Goal: Task Accomplishment & Management: Complete application form

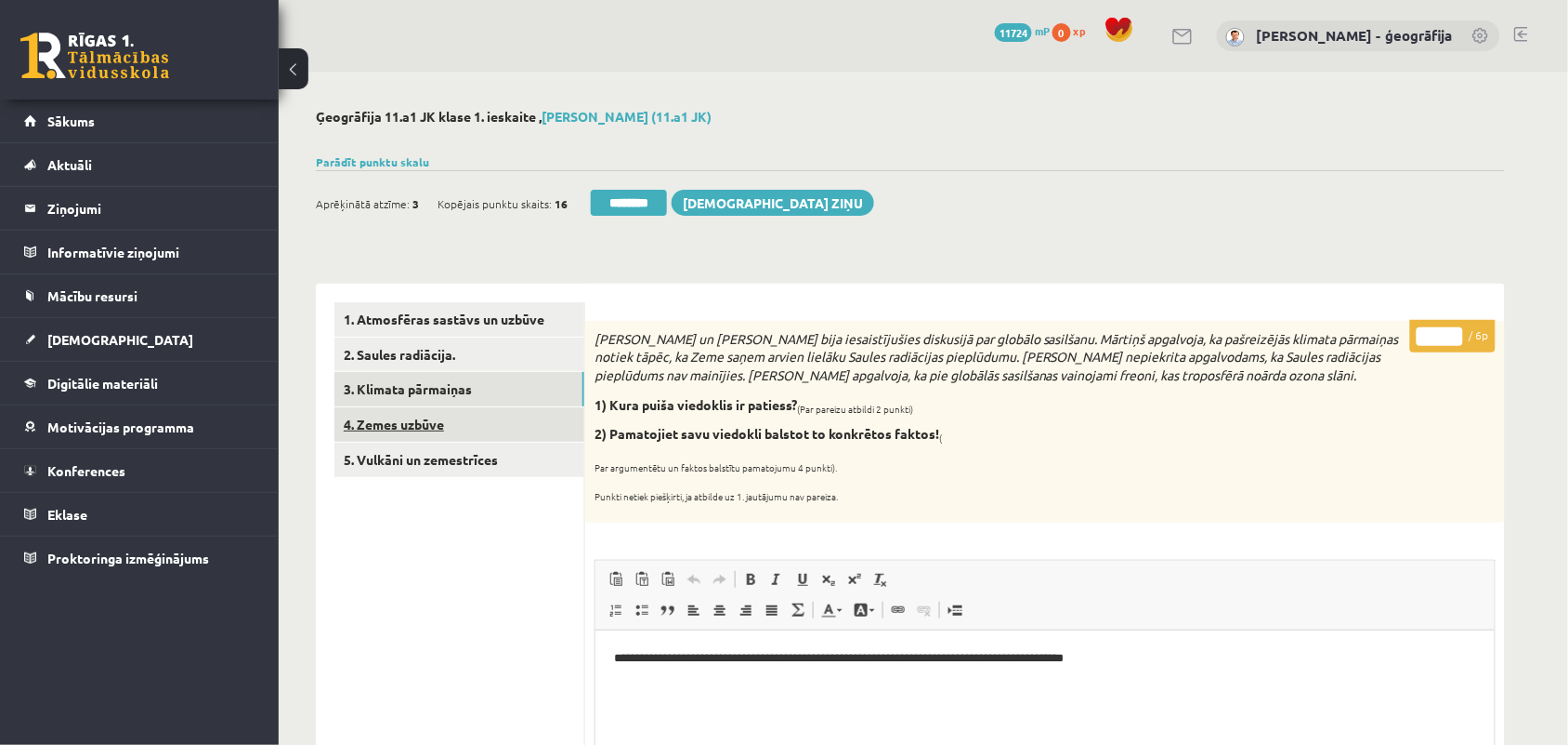
click at [382, 426] on link "4. Zemes uzbūve" at bounding box center [459, 424] width 250 height 34
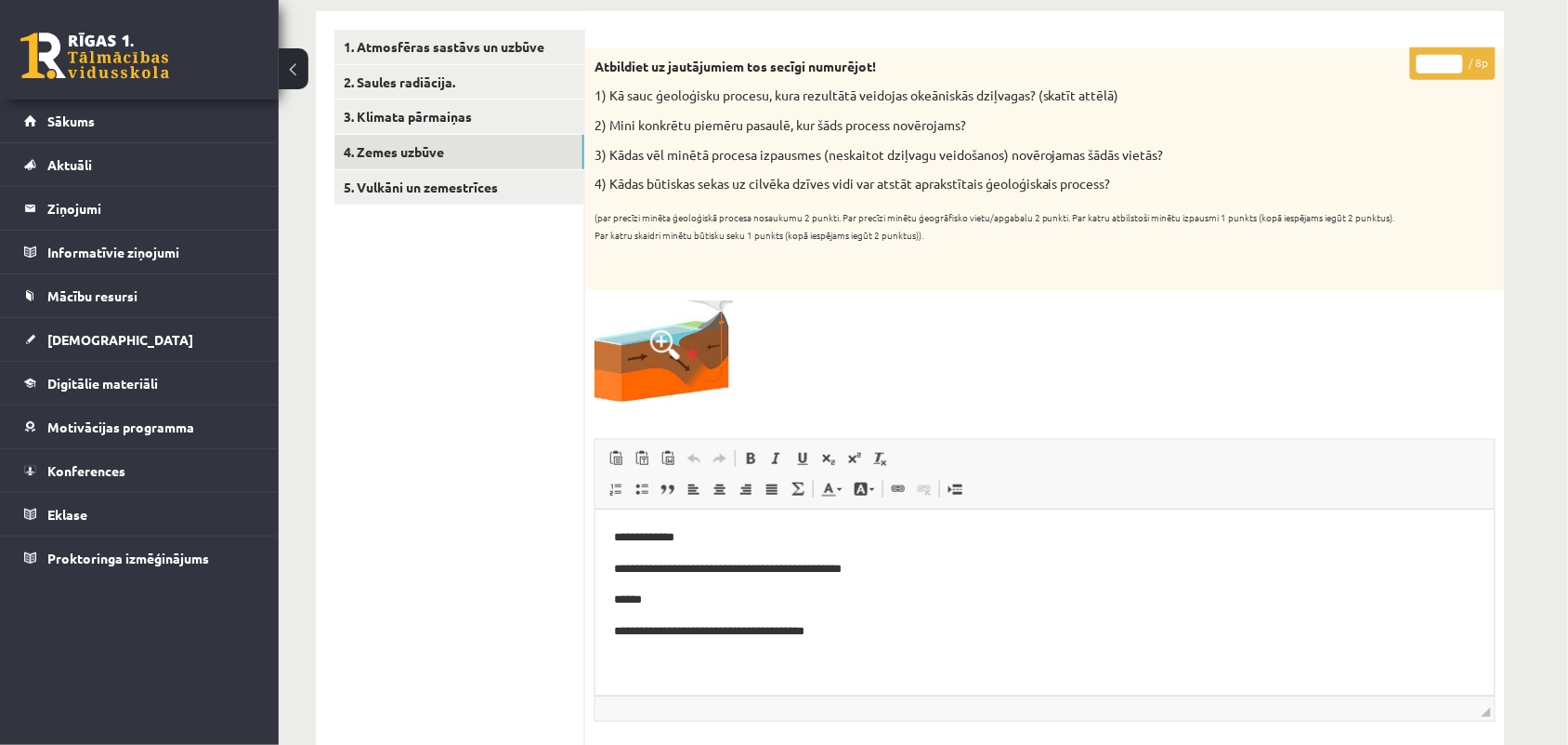
scroll to position [233, 0]
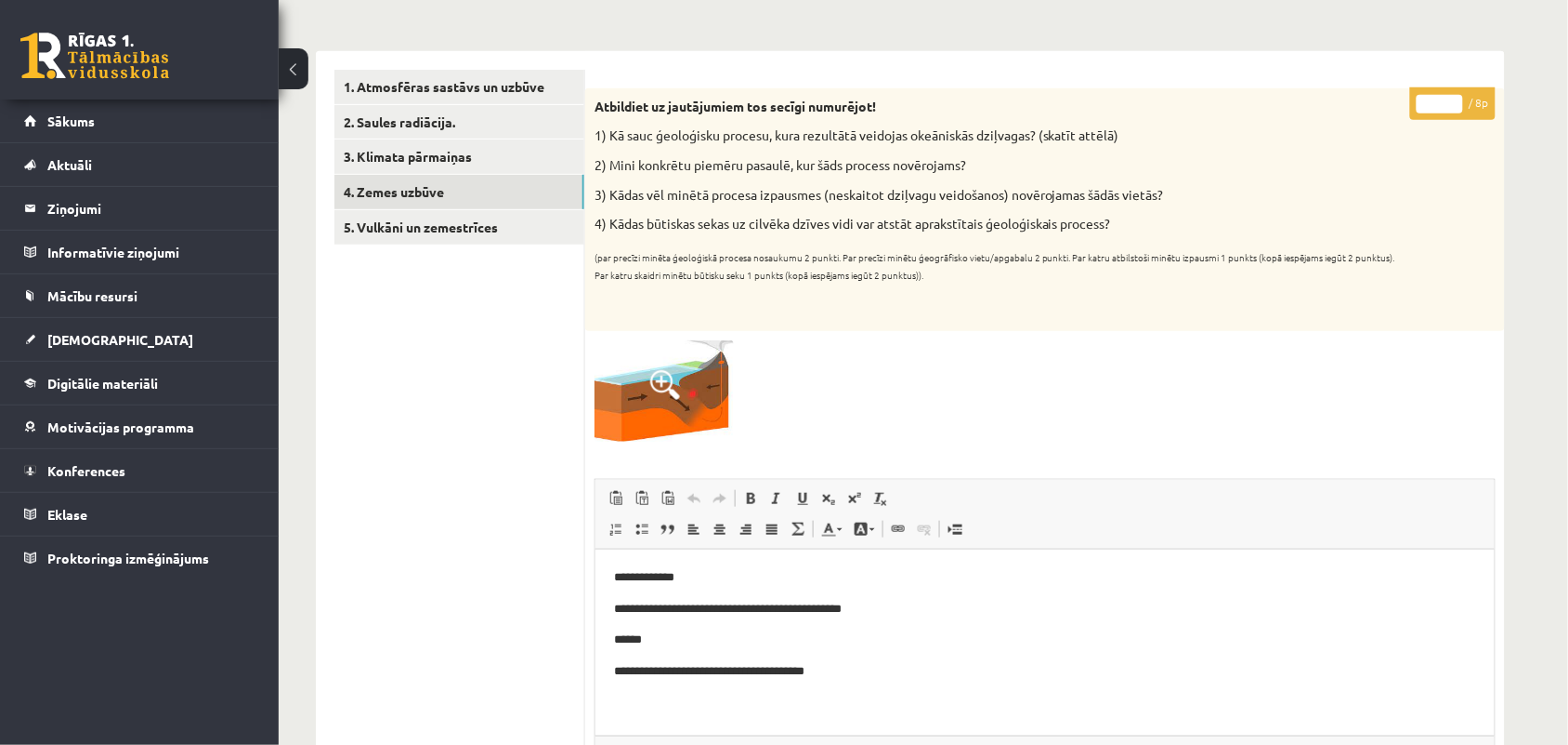
click at [1454, 104] on input "*" at bounding box center [1440, 105] width 47 height 19
type input "*"
click at [1454, 104] on input "*" at bounding box center [1440, 105] width 47 height 19
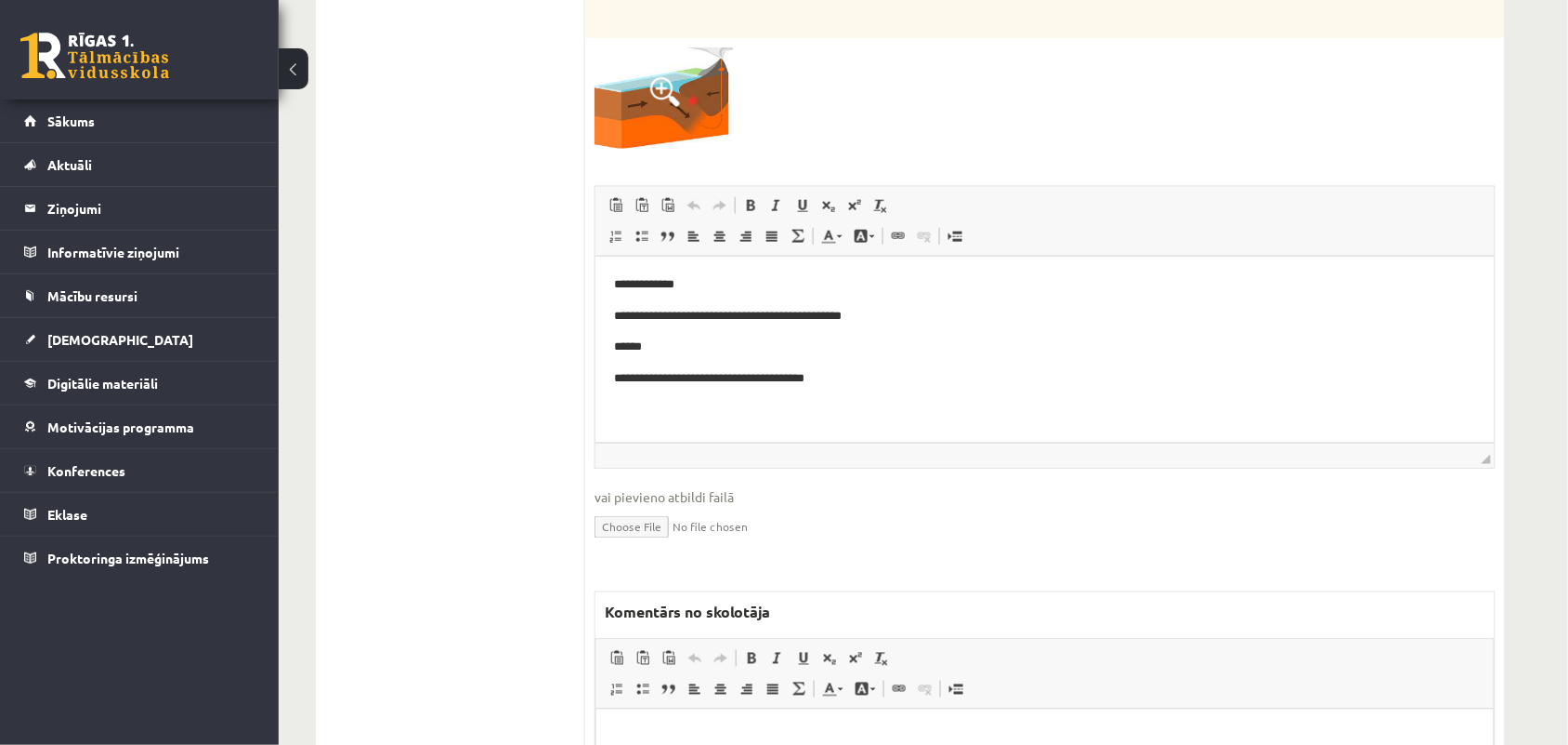
scroll to position [581, 0]
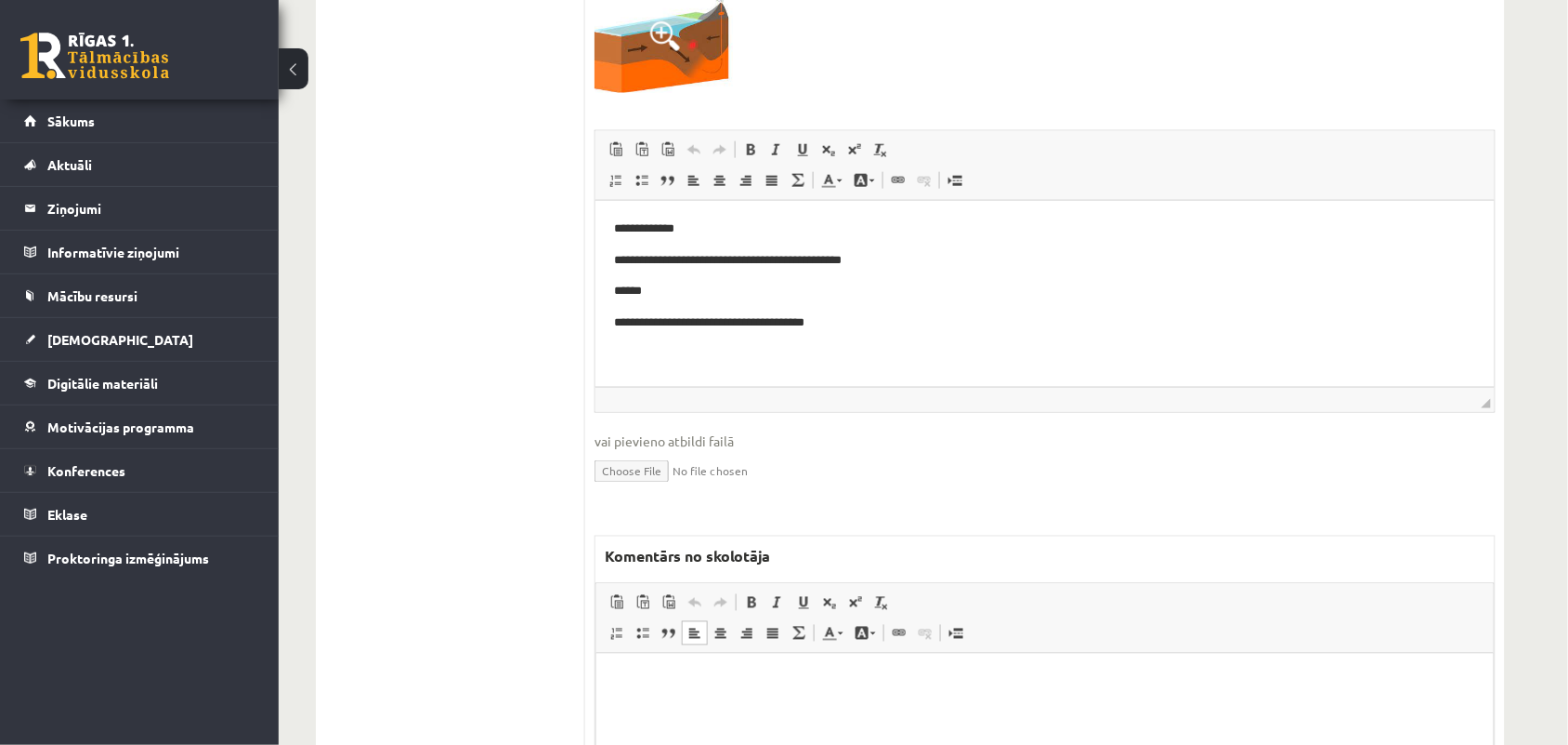
click at [670, 681] on p "Bagātinātā teksta redaktors, wiswyg-editor-47024846620900-1758099043-621" at bounding box center [1045, 680] width 860 height 20
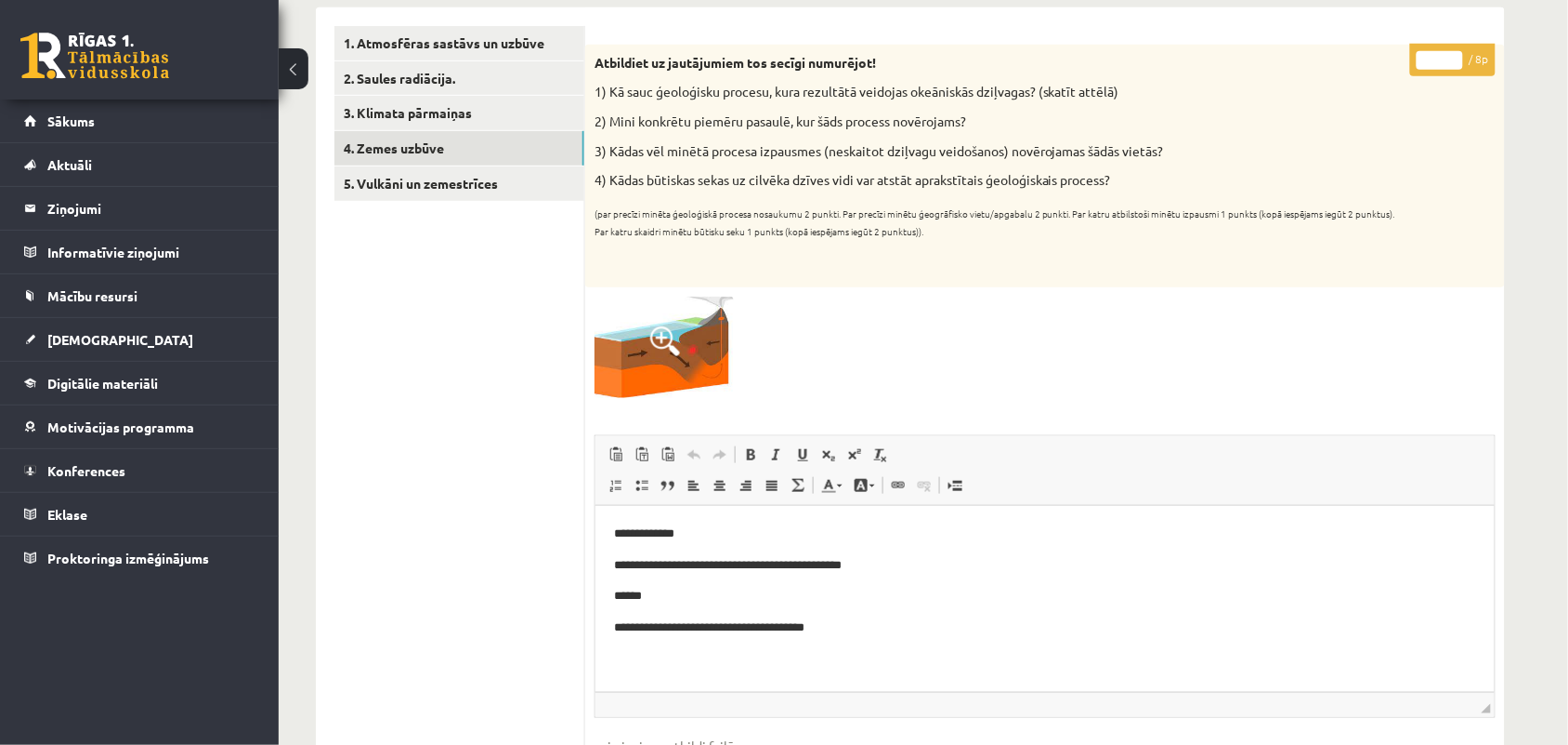
scroll to position [0, 0]
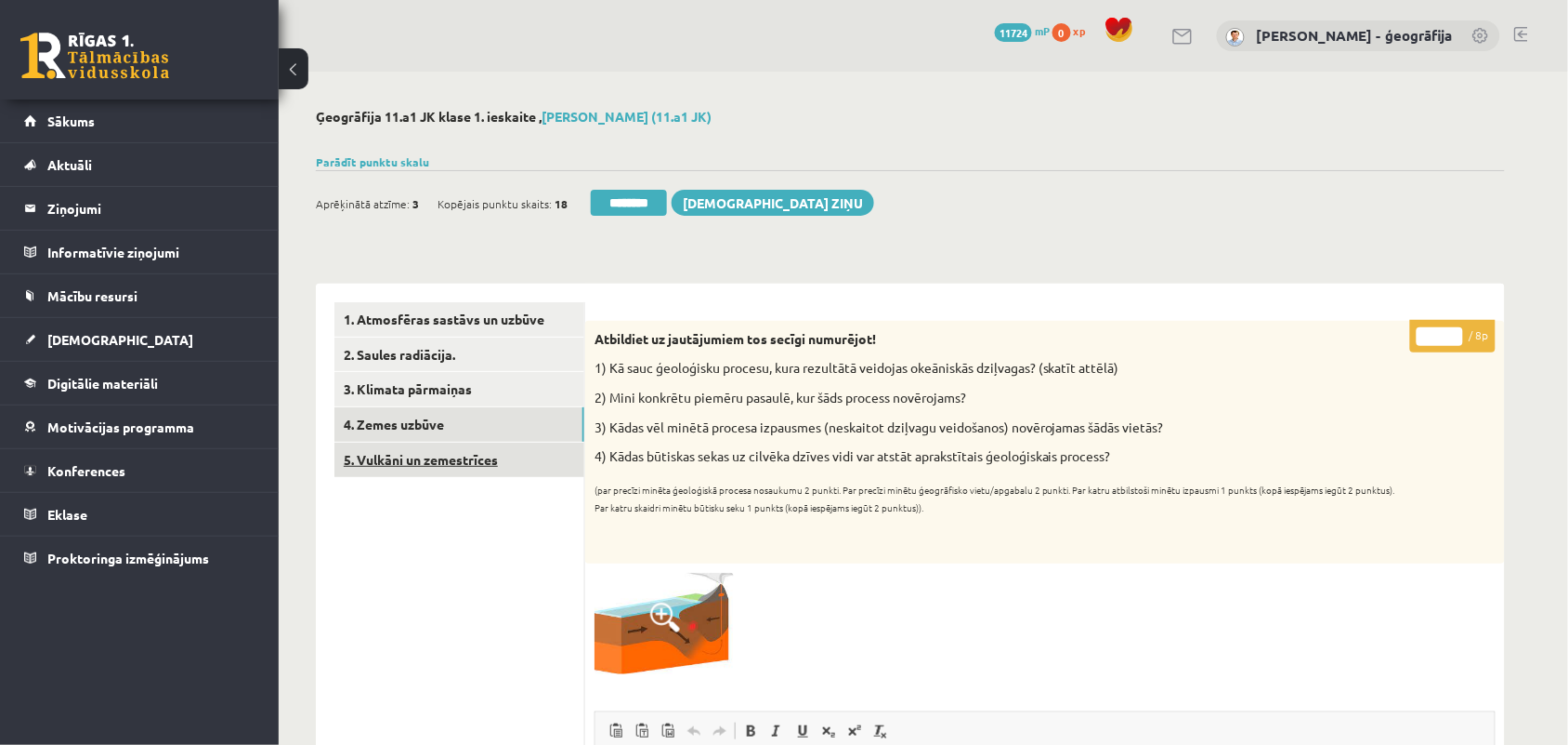
click at [406, 457] on link "5. Vulkāni un zemestrīces" at bounding box center [459, 460] width 250 height 34
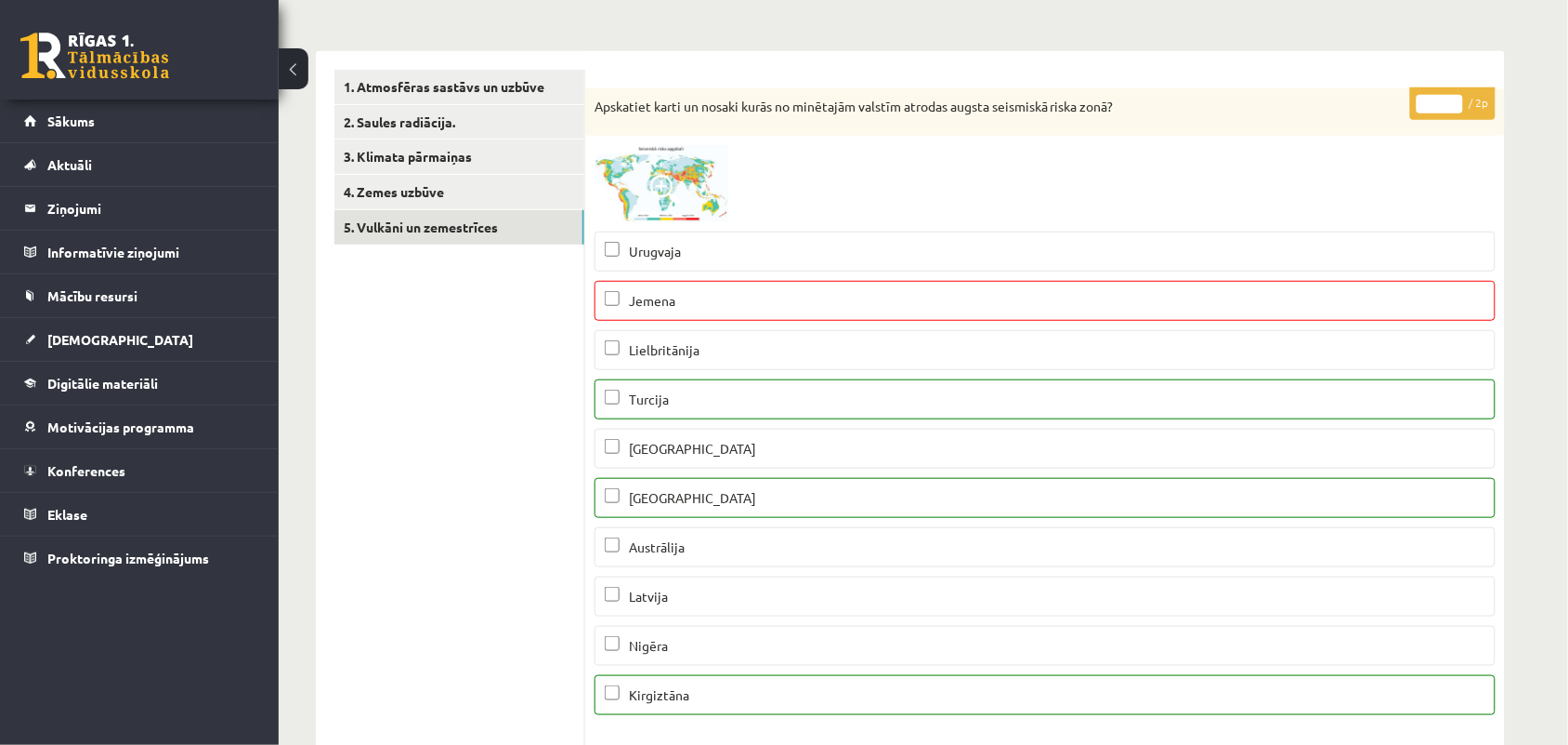
type input "*"
click at [1450, 95] on input "*" at bounding box center [1440, 105] width 47 height 19
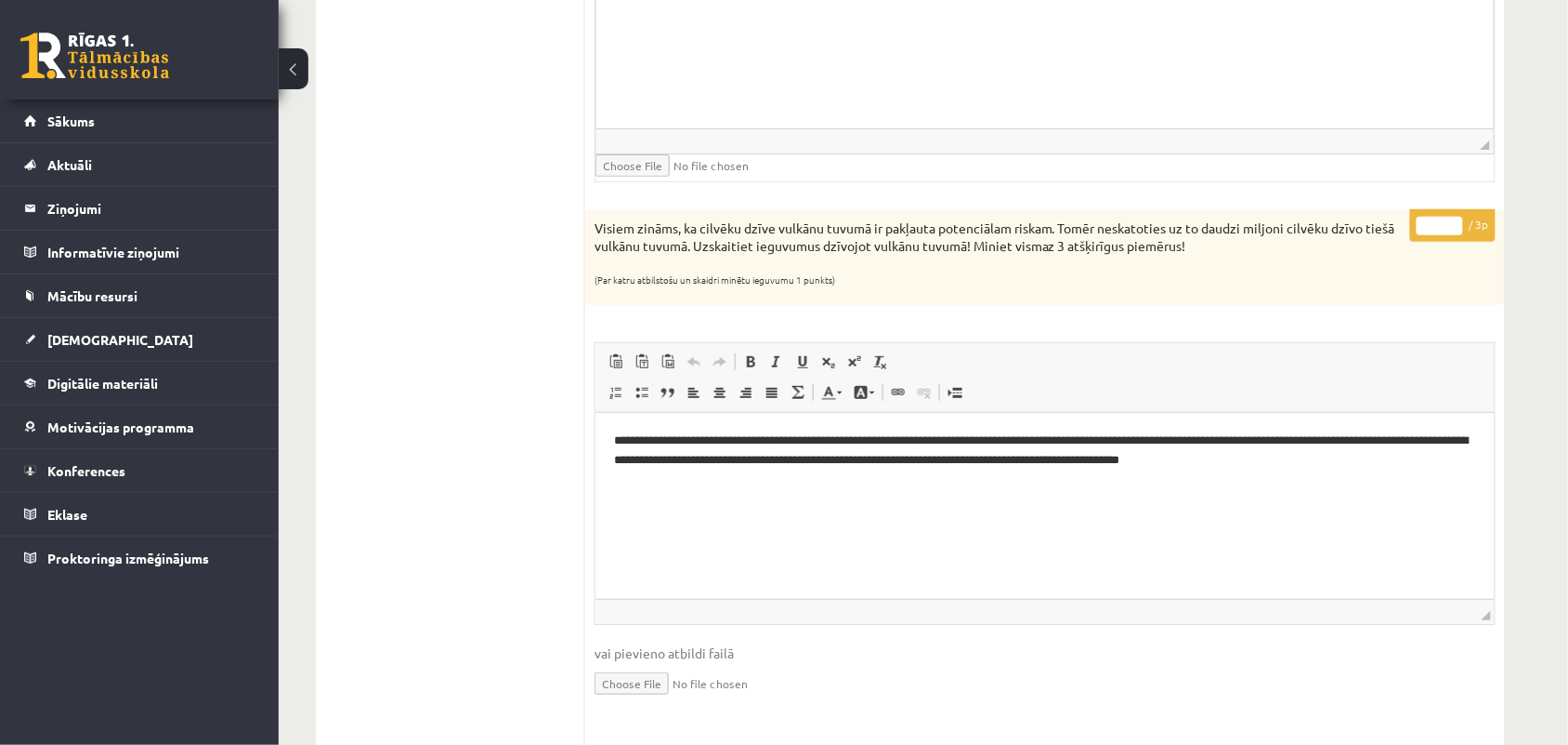
scroll to position [2207, 0]
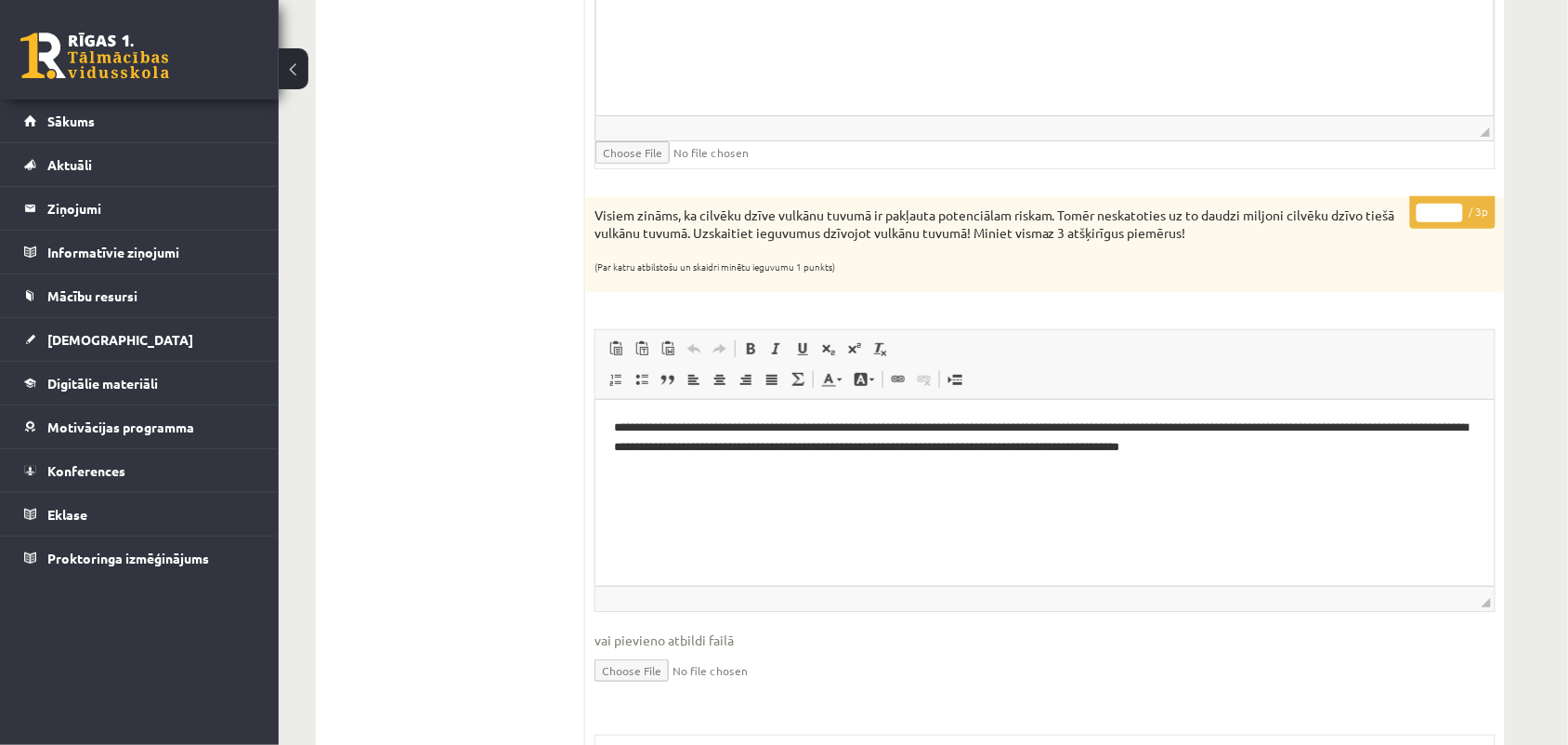
click at [1450, 215] on input "*" at bounding box center [1440, 213] width 47 height 19
type input "*"
click at [1450, 215] on input "*" at bounding box center [1440, 213] width 47 height 19
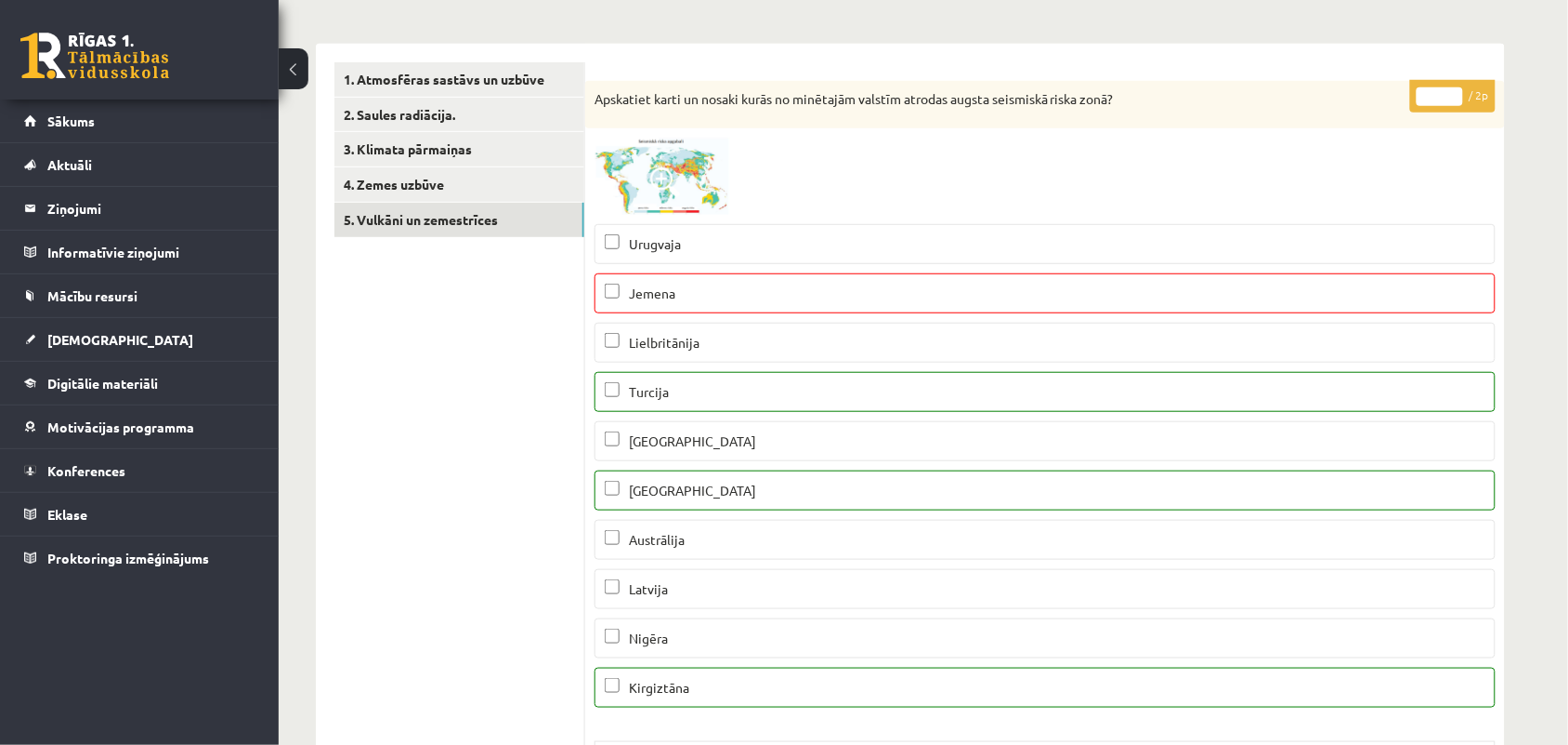
scroll to position [0, 0]
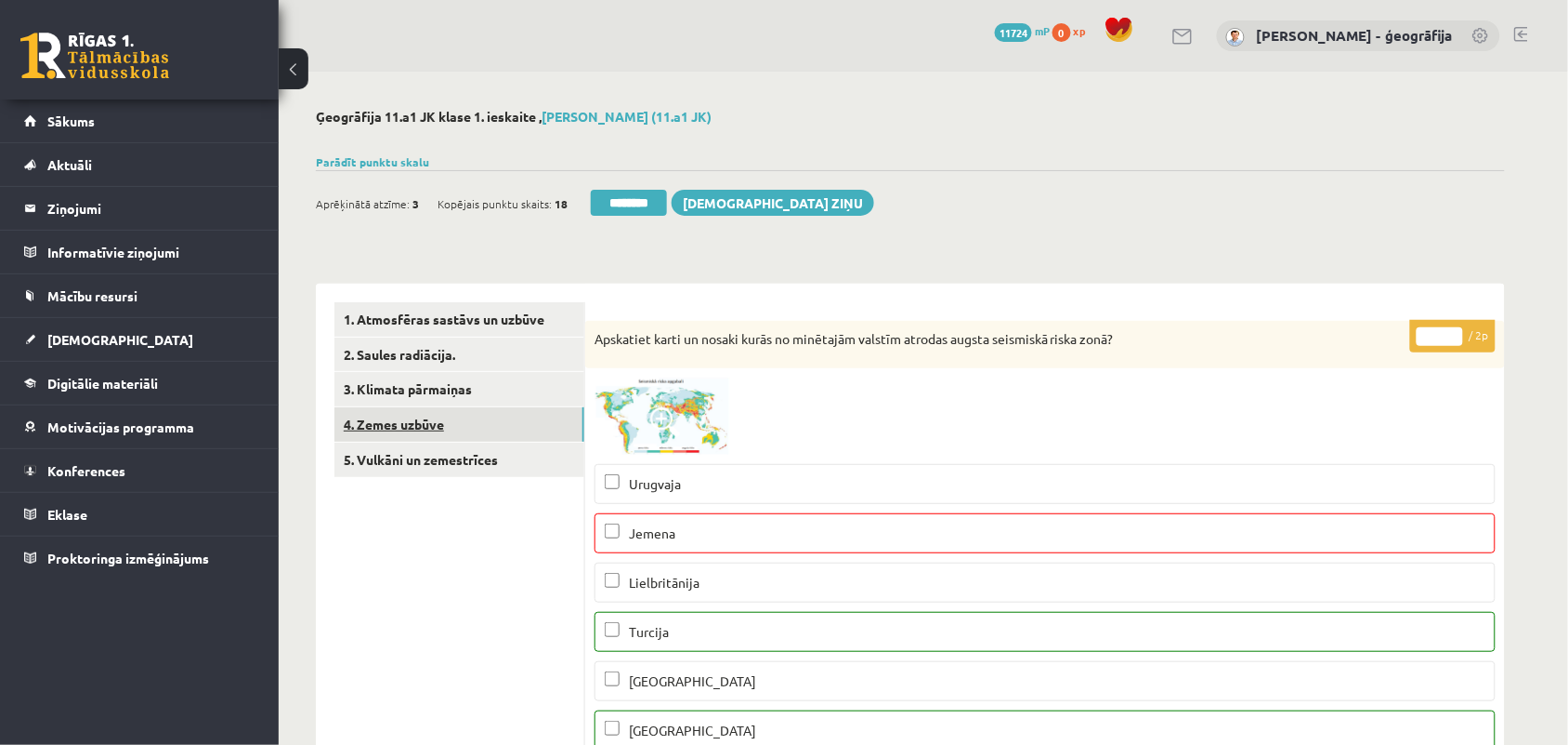
click at [400, 426] on link "4. Zemes uzbūve" at bounding box center [459, 424] width 250 height 34
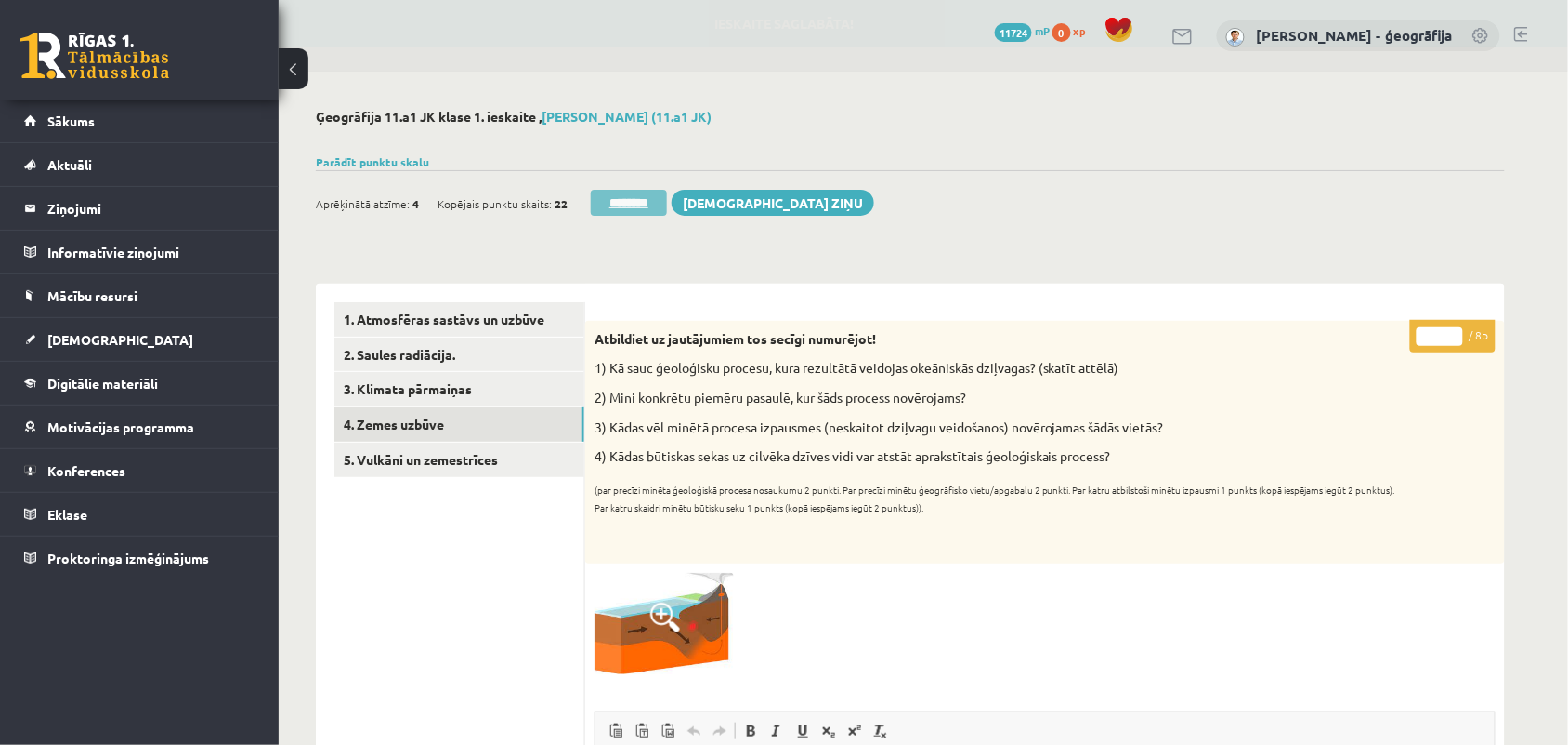
click at [633, 206] on input "********" at bounding box center [629, 202] width 76 height 26
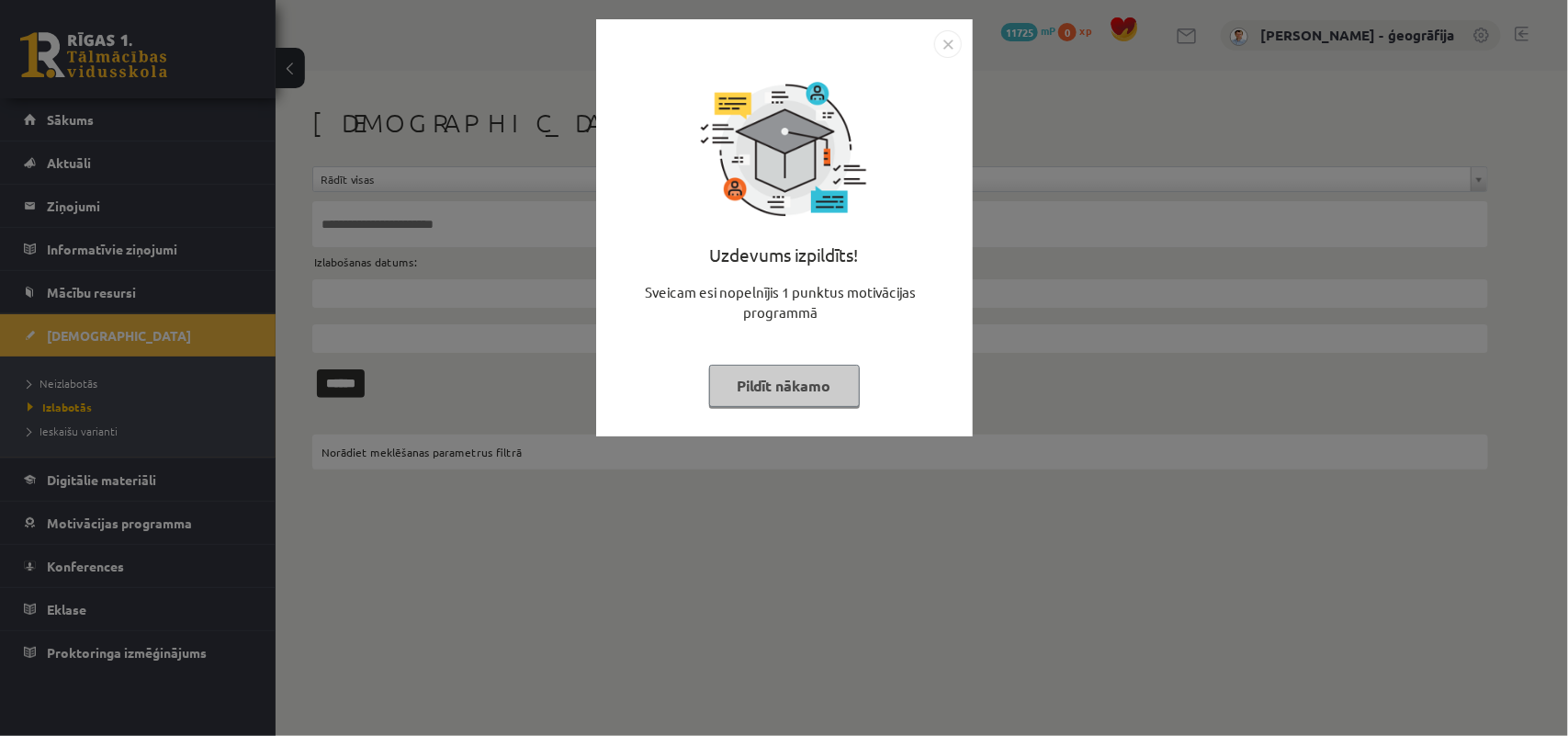
click at [776, 389] on button "Pildīt nākamo" at bounding box center [784, 385] width 150 height 42
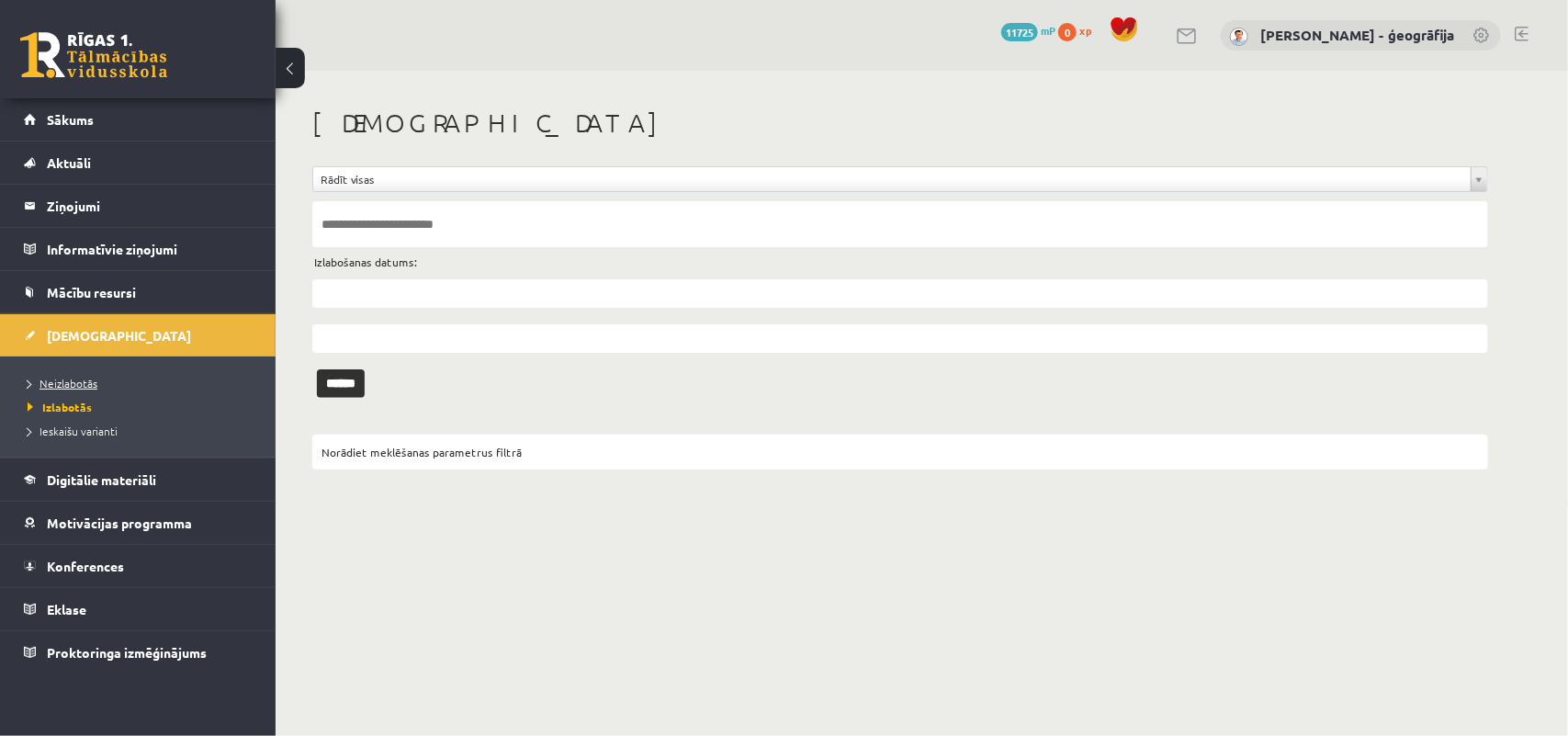
click at [63, 382] on span "Neizlabotās" at bounding box center [62, 383] width 69 height 15
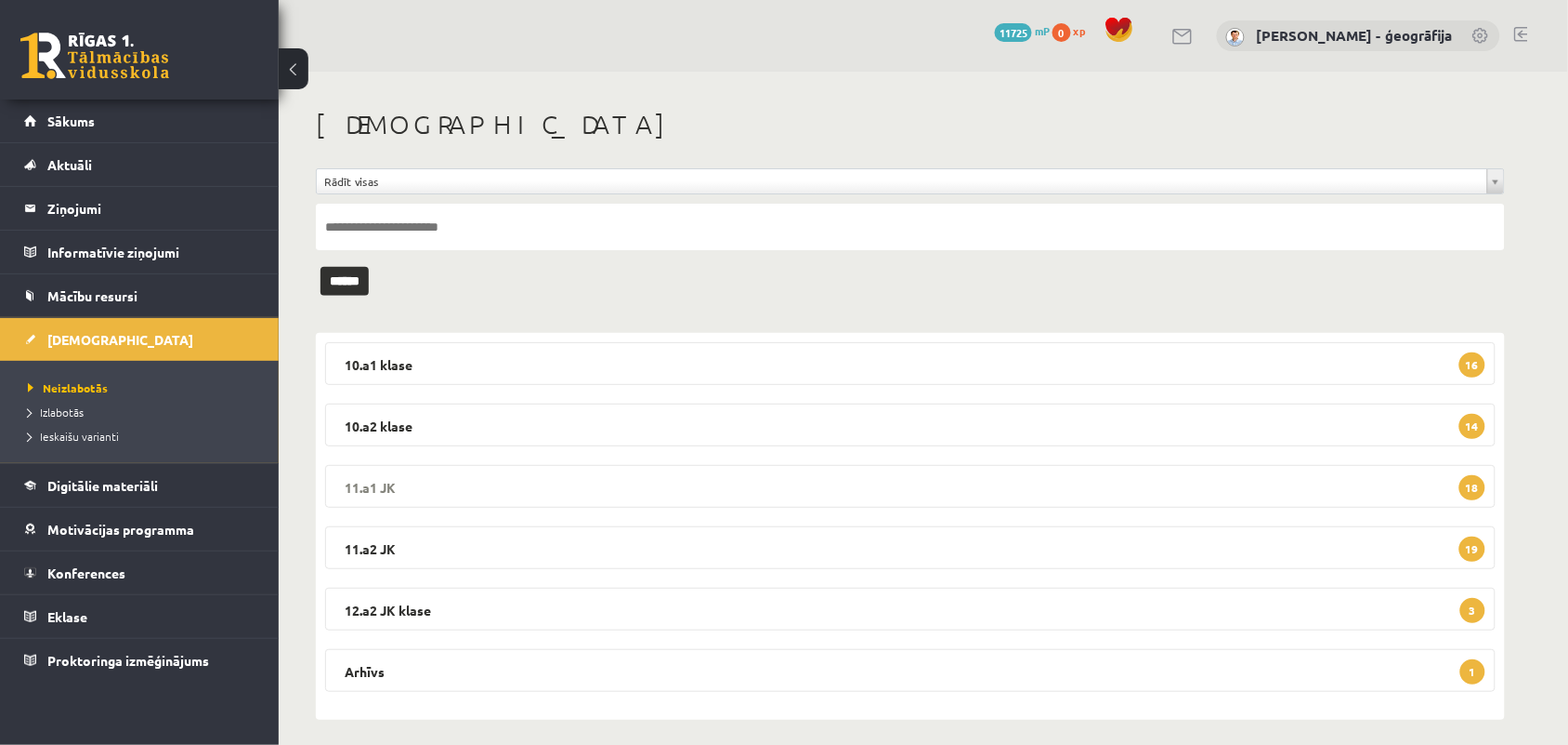
scroll to position [11, 0]
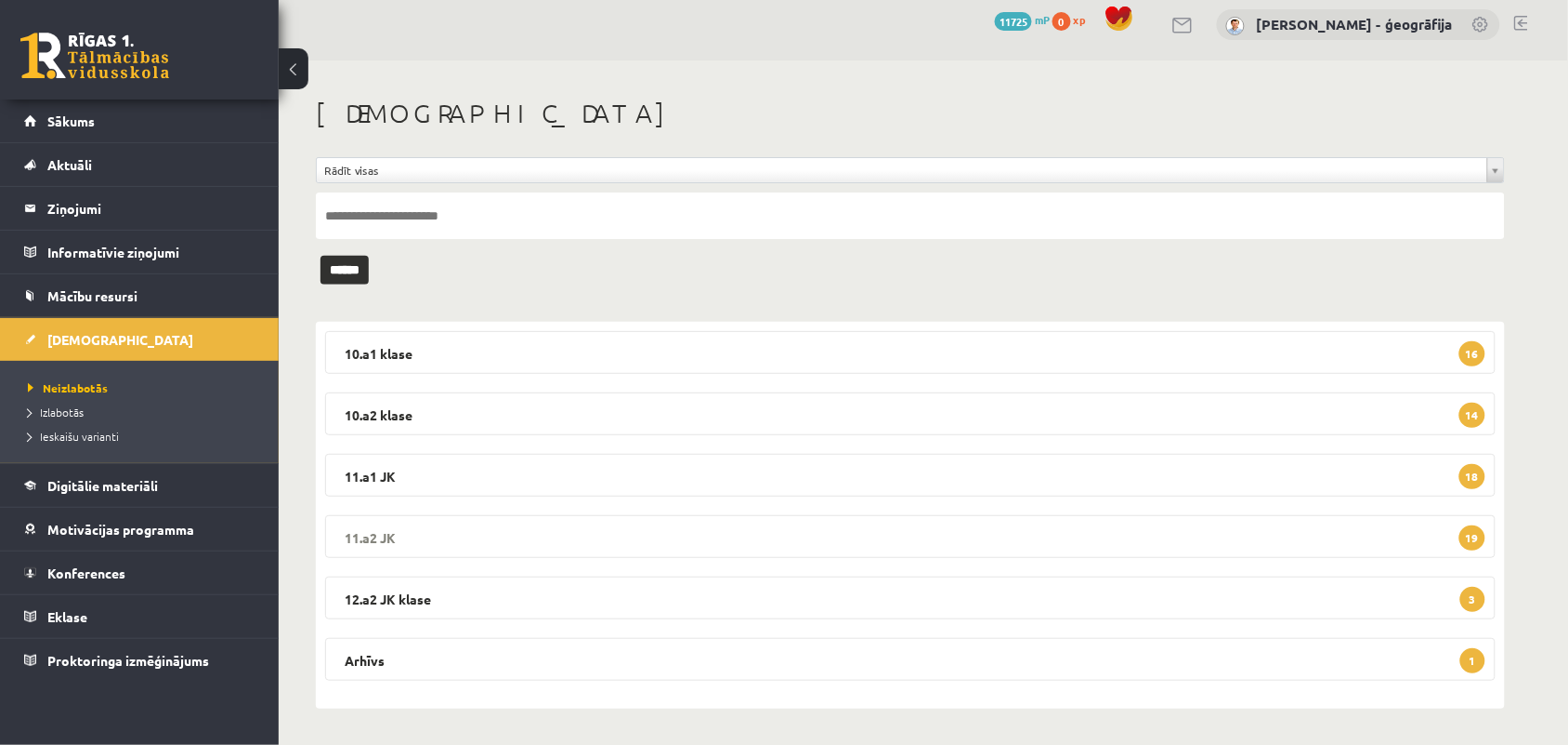
click at [537, 537] on legend "11.a2 JK 19" at bounding box center [910, 536] width 1171 height 43
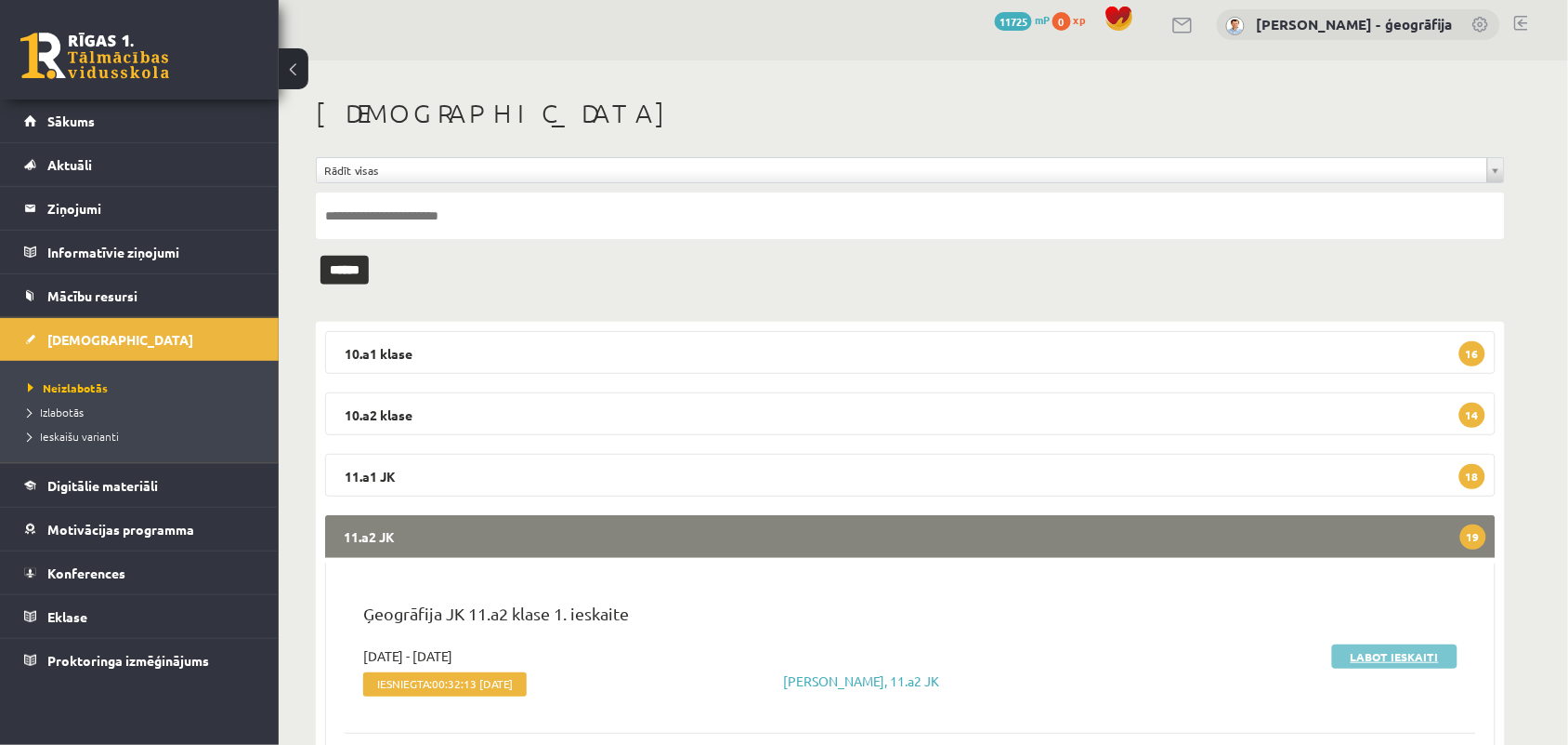
click at [1396, 657] on link "Labot ieskaiti" at bounding box center [1395, 656] width 125 height 24
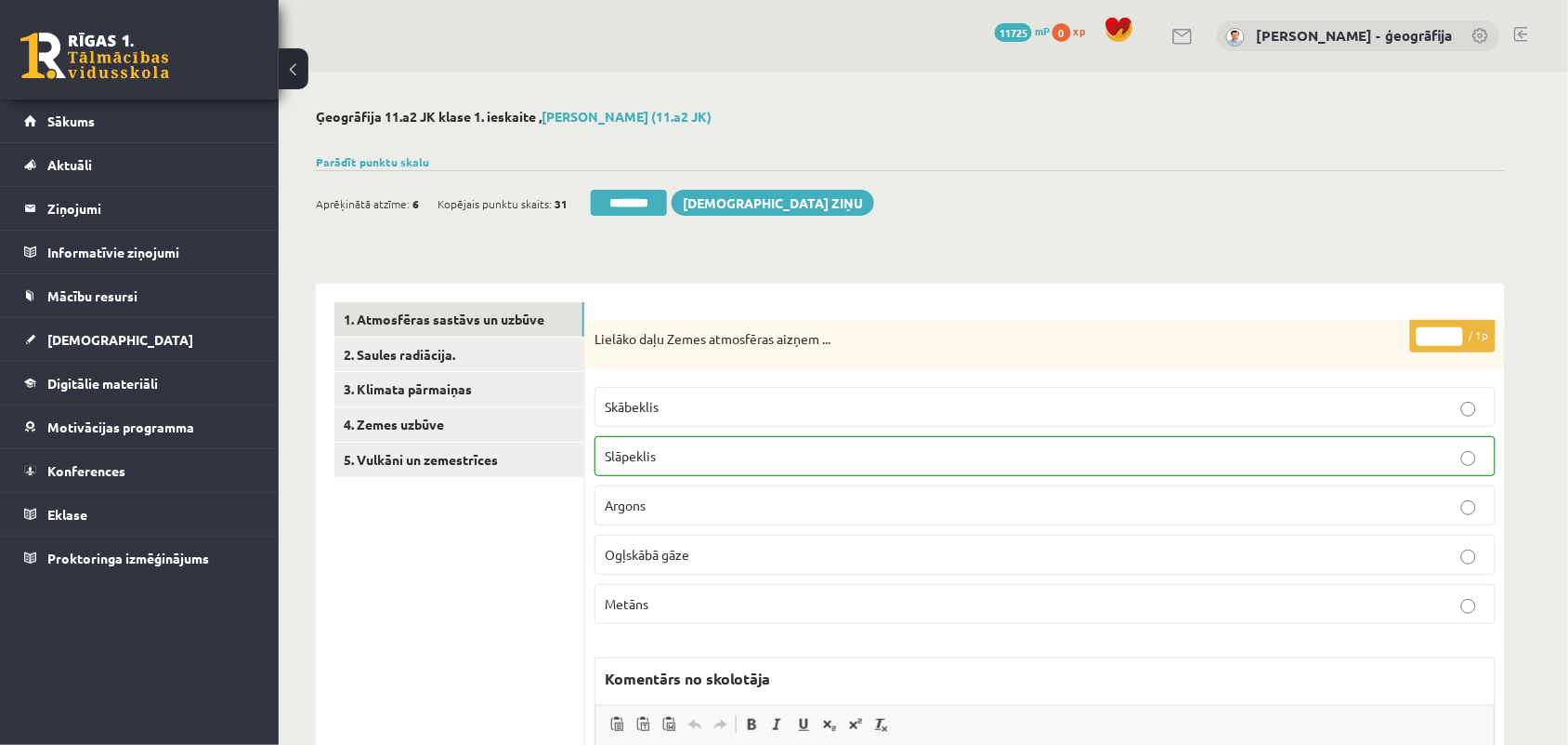
click at [421, 358] on link "2. Saules radiācija." at bounding box center [459, 354] width 250 height 34
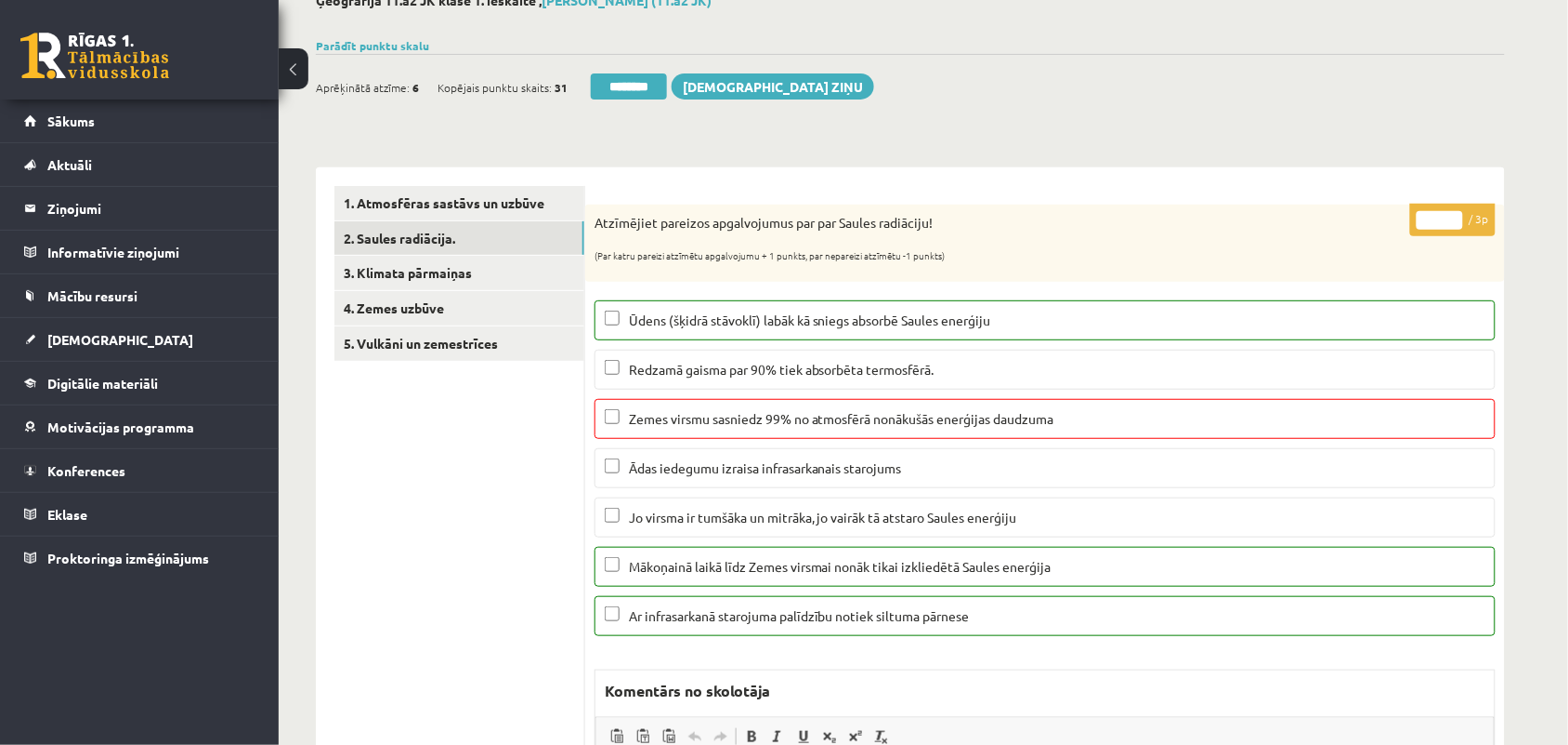
type input "*"
click at [1450, 224] on input "*" at bounding box center [1440, 220] width 47 height 19
click at [450, 277] on link "3. Klimata pārmaiņas" at bounding box center [459, 273] width 250 height 34
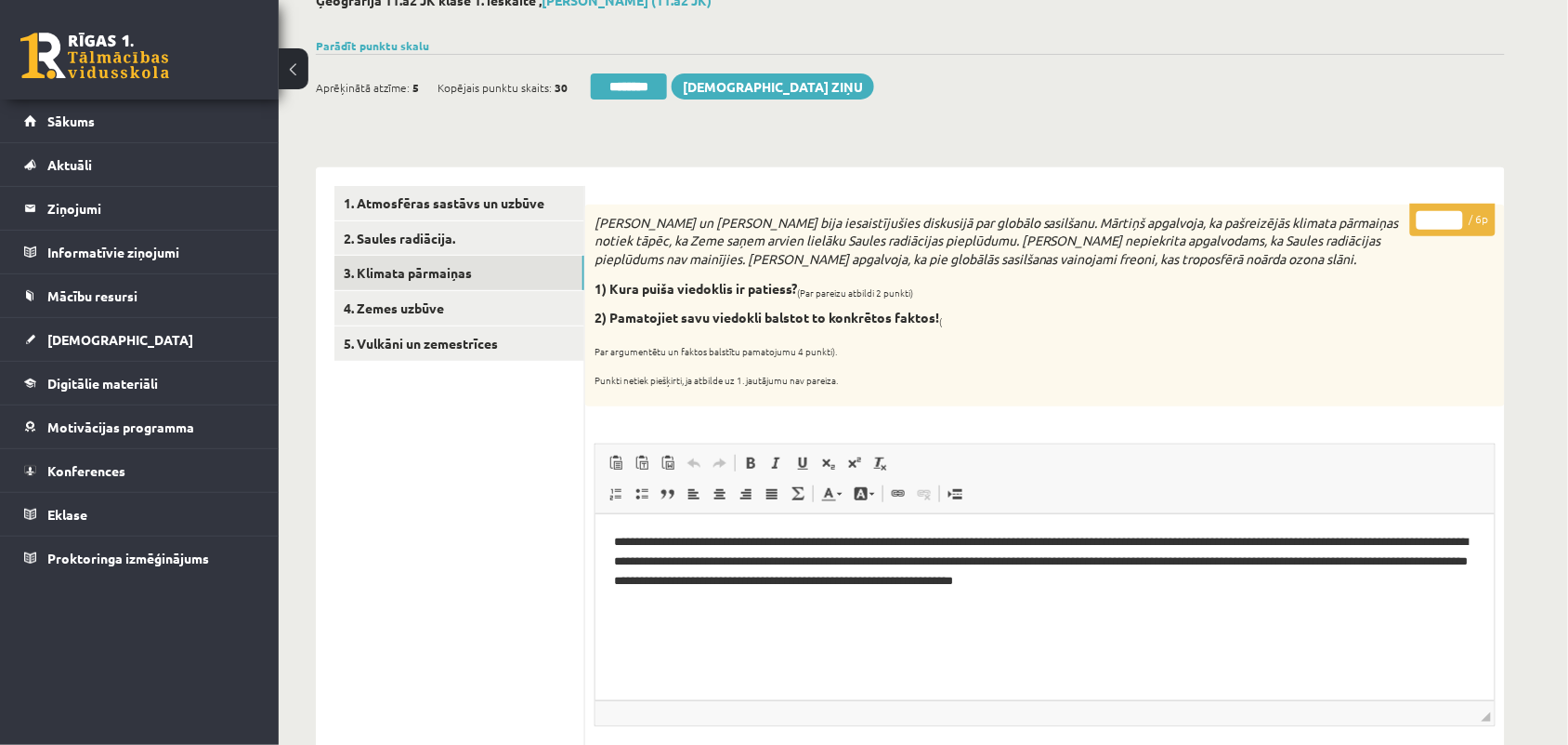
type input "*"
click at [1455, 216] on input "*" at bounding box center [1440, 220] width 47 height 19
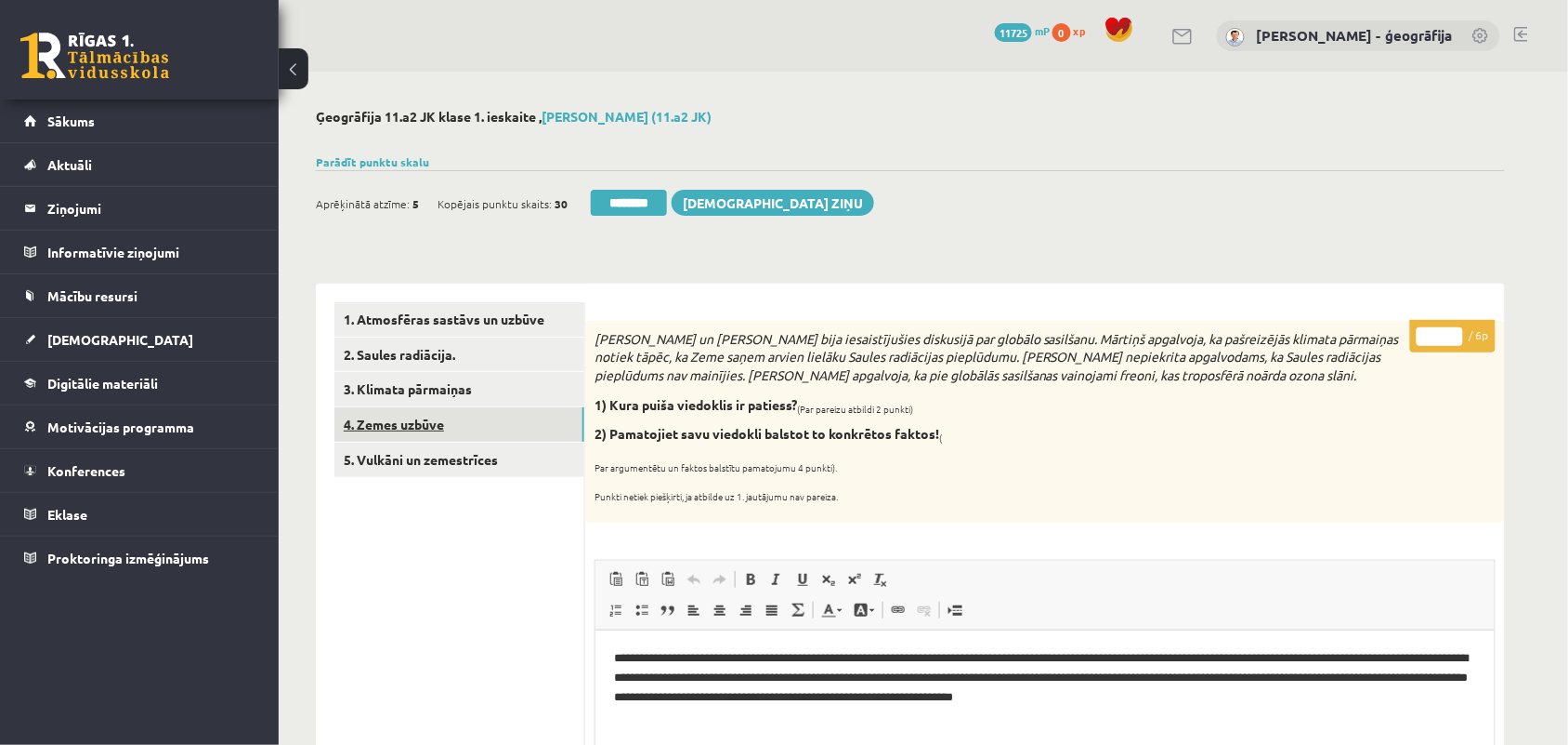
click at [413, 425] on link "4. Zemes uzbūve" at bounding box center [459, 424] width 250 height 34
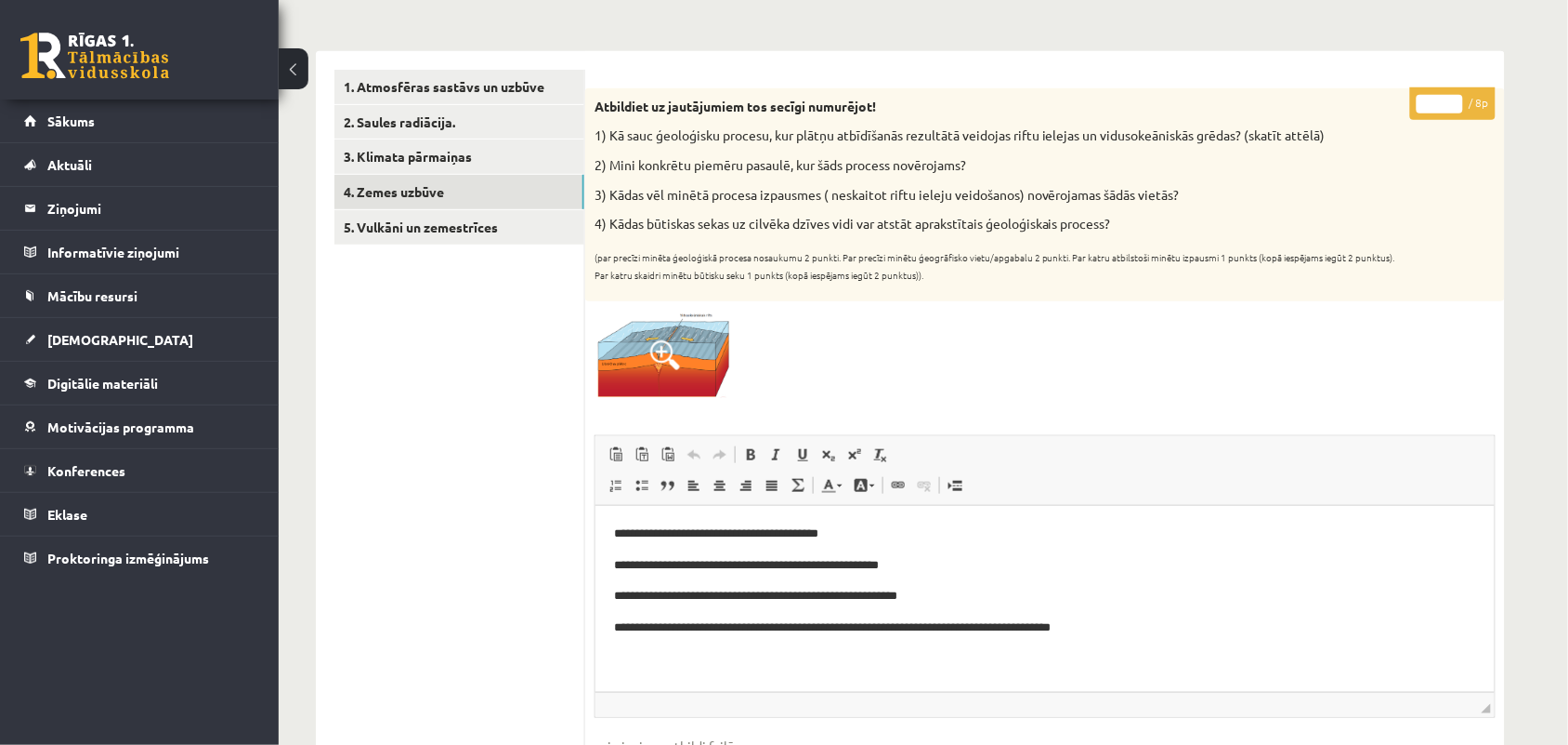
click at [1455, 100] on input "*" at bounding box center [1440, 105] width 47 height 19
click at [1454, 105] on input "*" at bounding box center [1440, 105] width 47 height 19
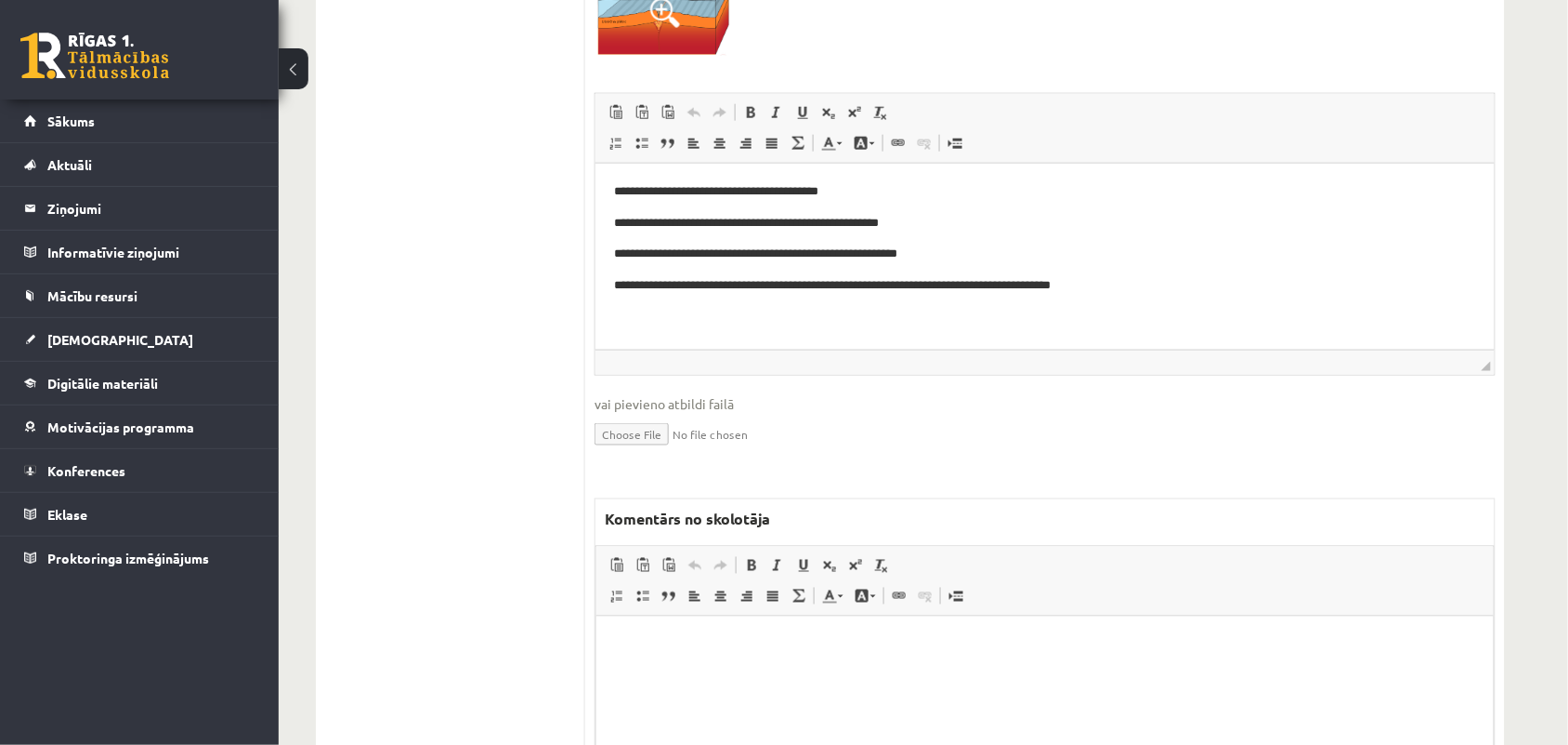
scroll to position [581, 0]
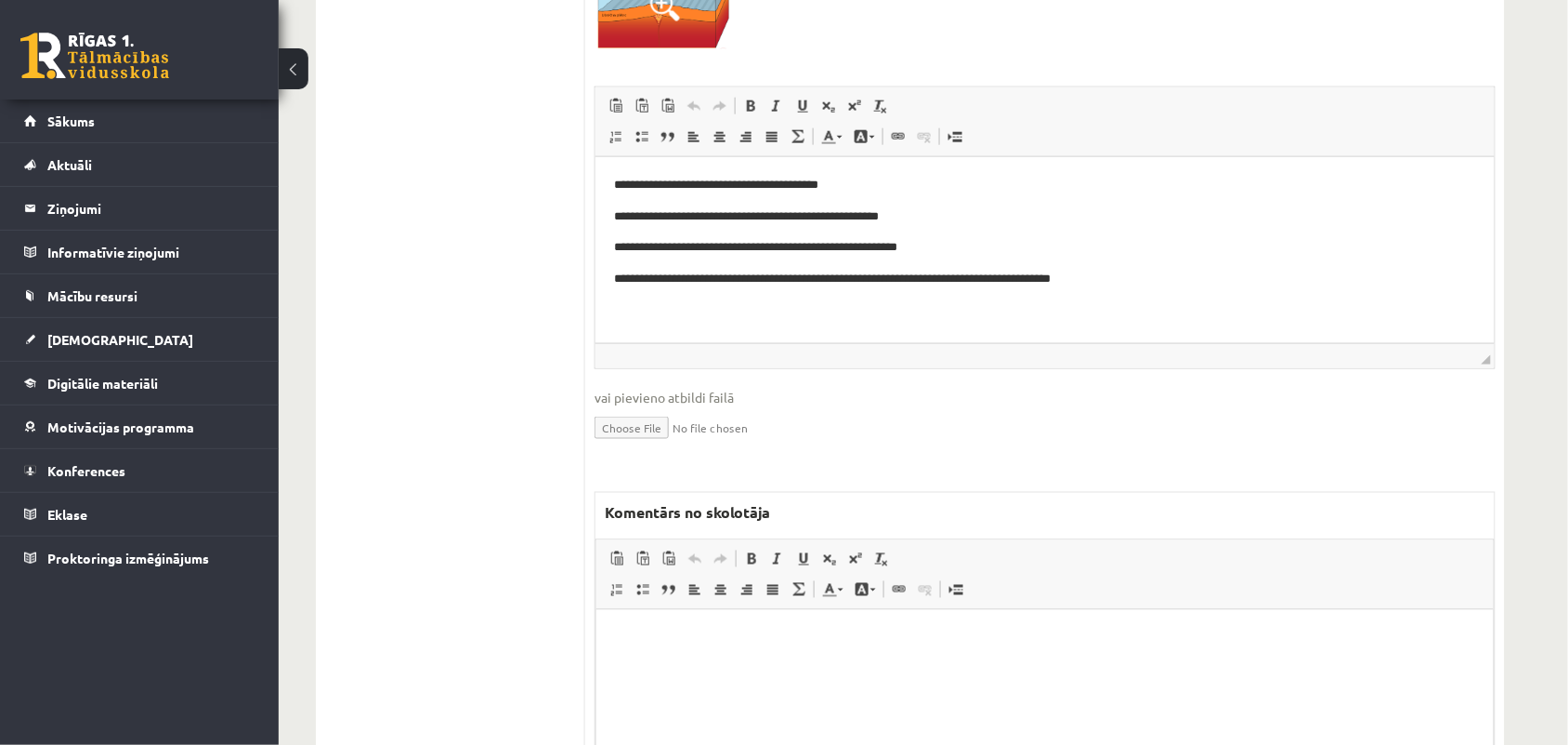
click at [724, 665] on html at bounding box center [1044, 638] width 897 height 57
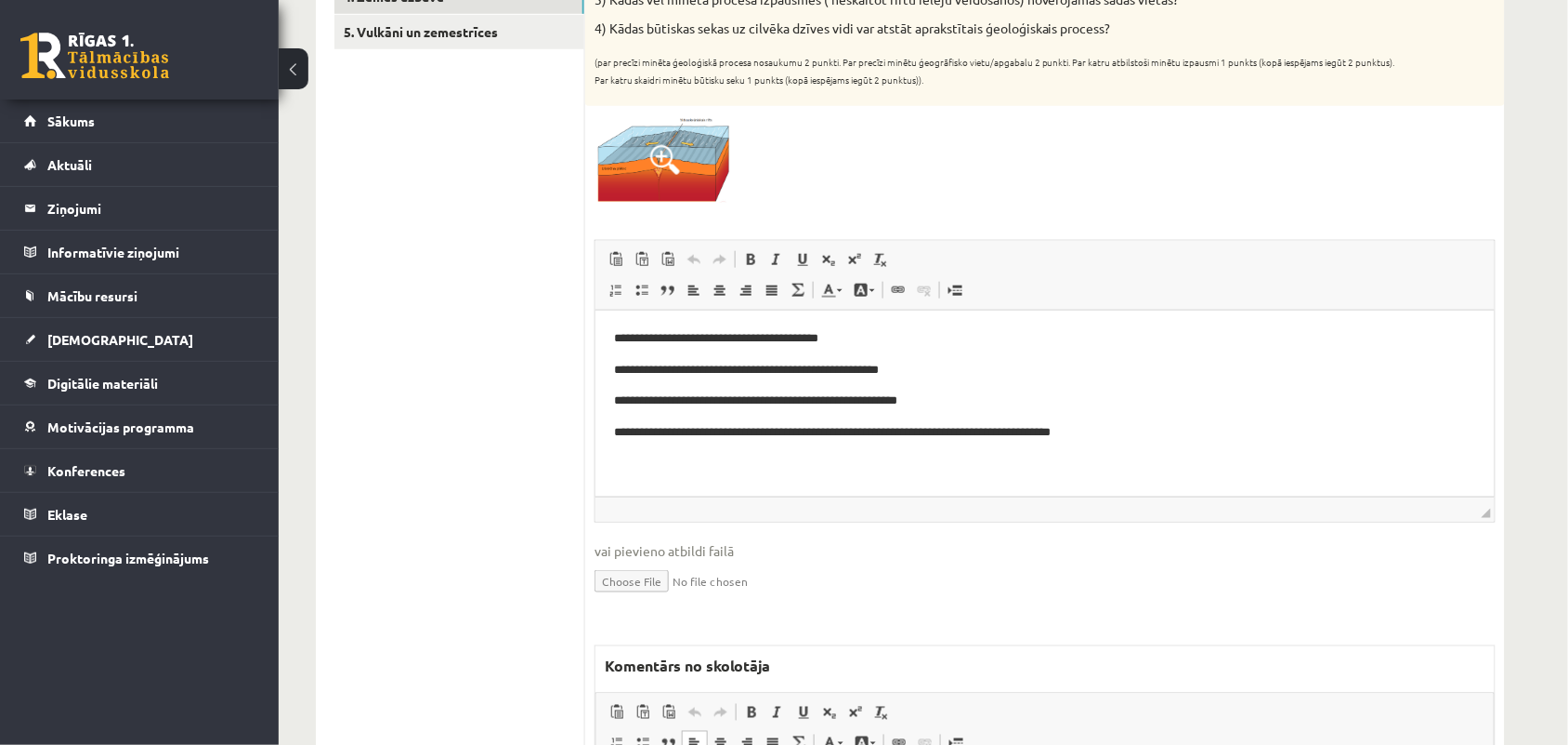
scroll to position [116, 0]
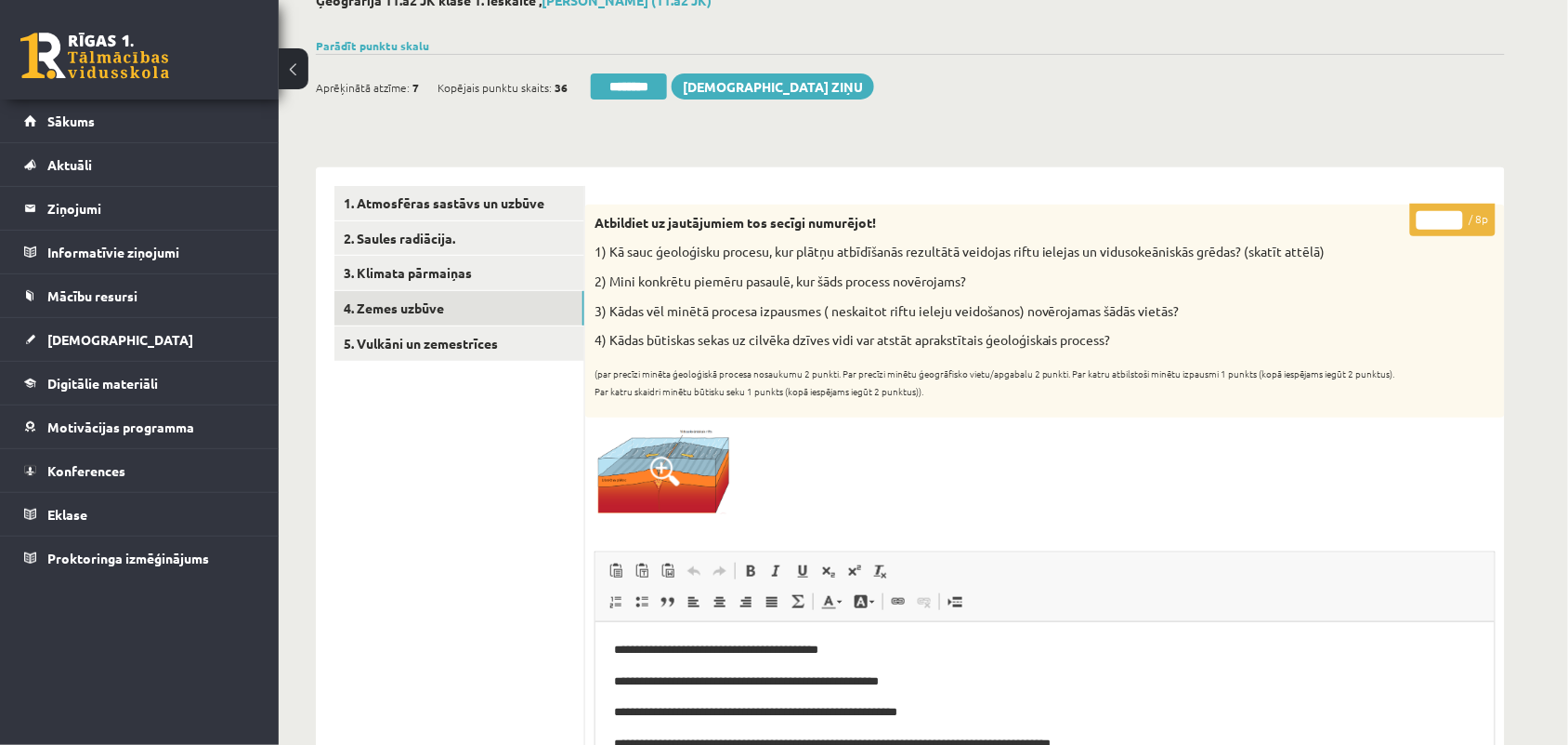
type input "*"
click at [1456, 211] on input "*" at bounding box center [1440, 220] width 47 height 19
click at [395, 351] on link "5. Vulkāni un zemestrīces" at bounding box center [459, 343] width 250 height 34
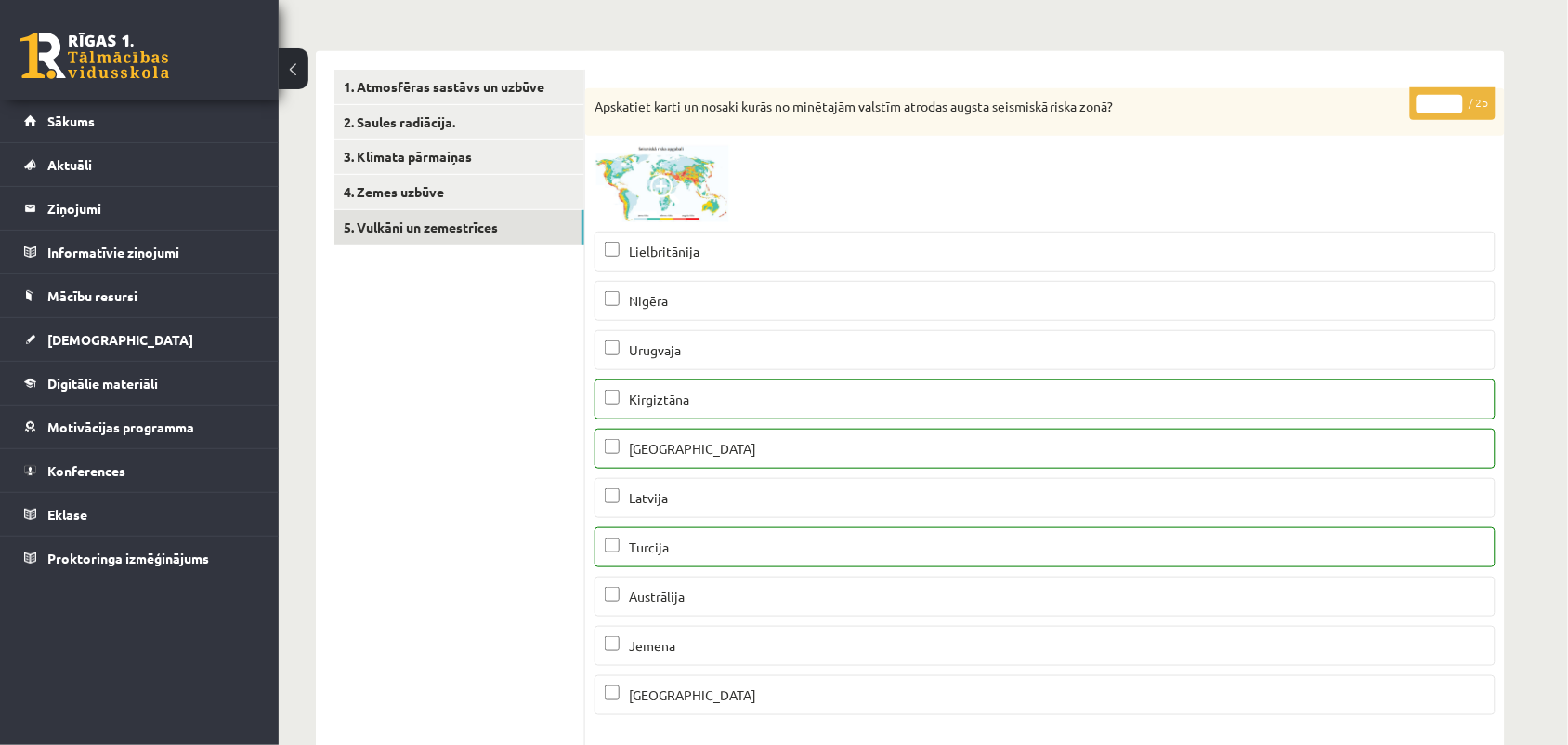
scroll to position [0, 0]
type input "*"
click at [1455, 100] on input "*" at bounding box center [1440, 105] width 47 height 19
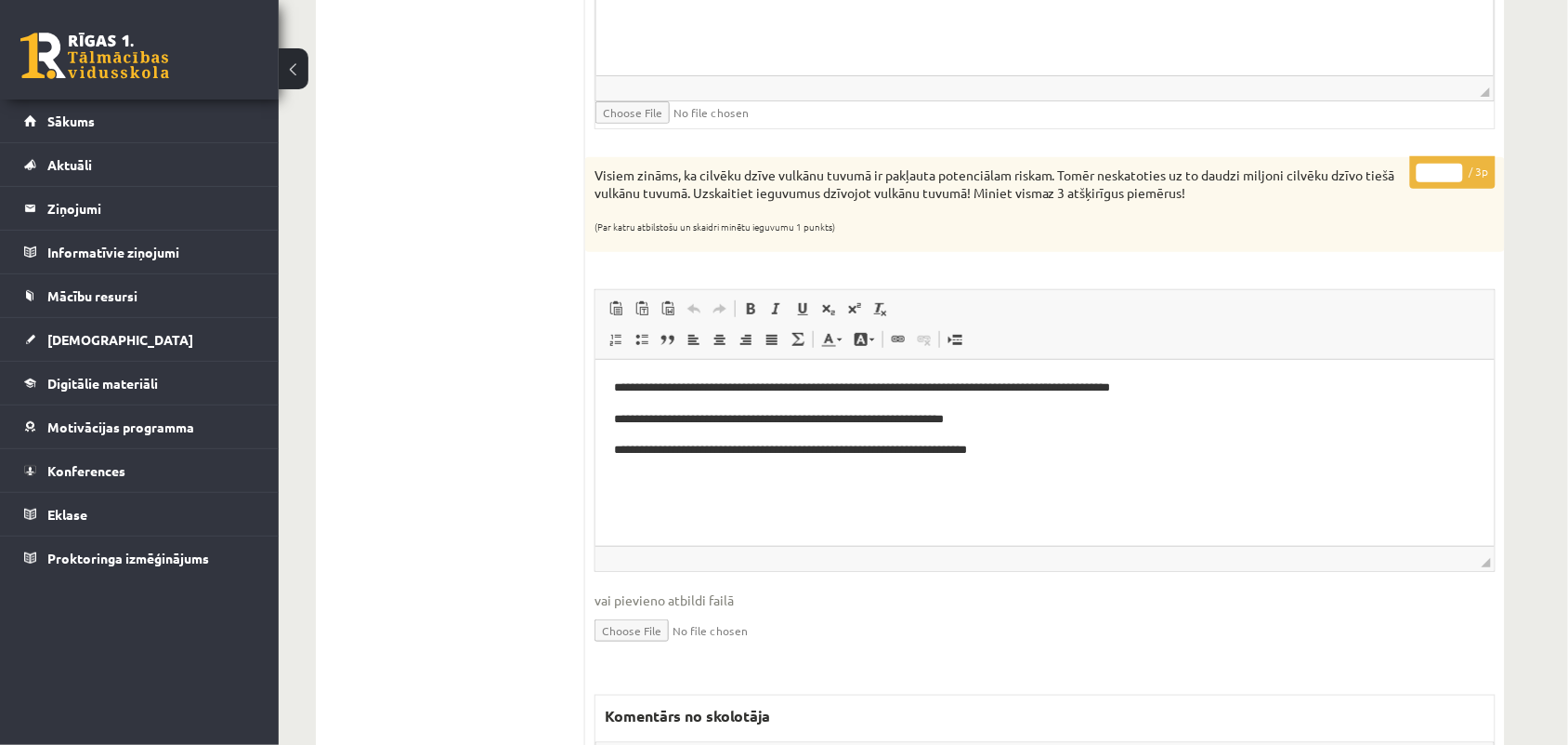
scroll to position [2207, 0]
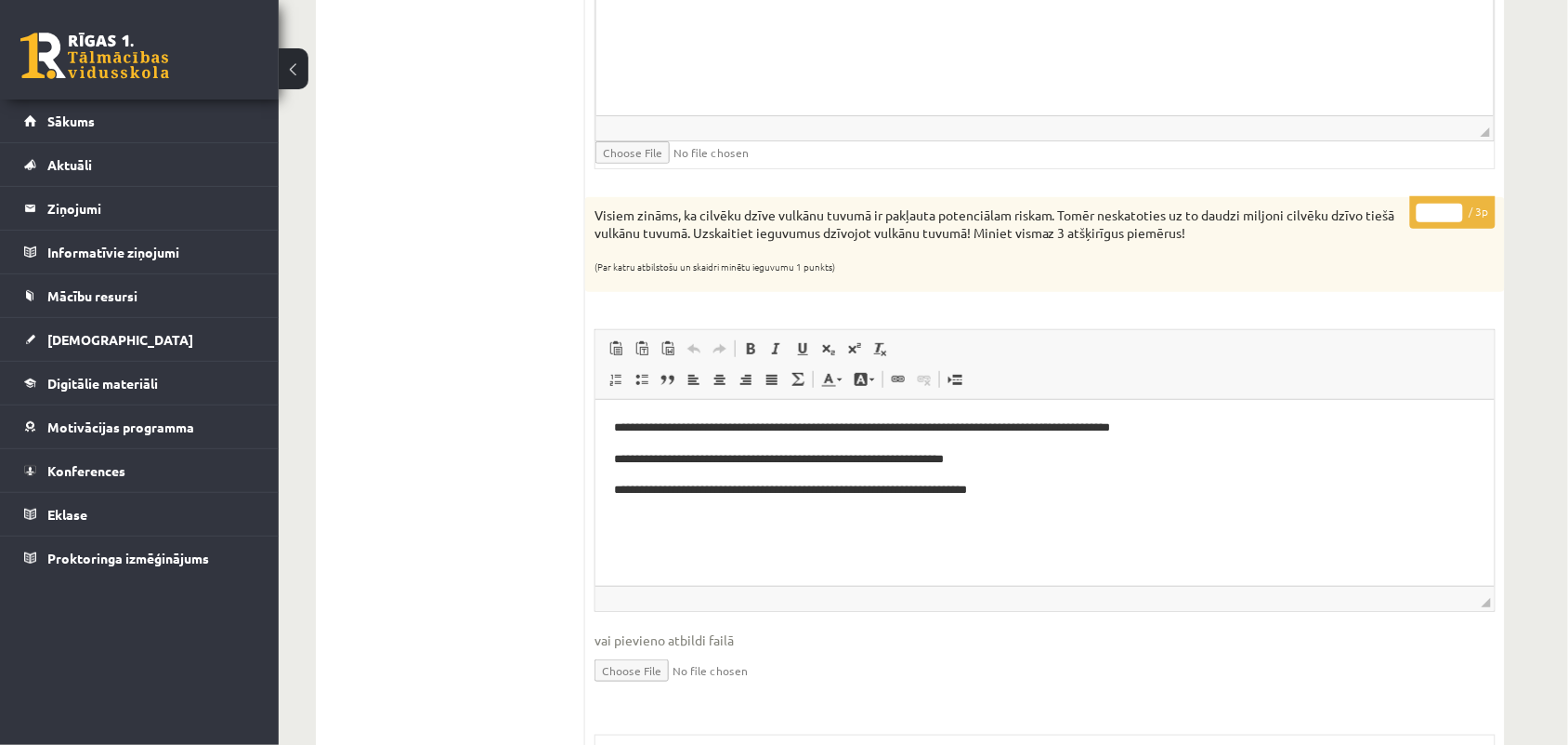
type input "*"
click at [1455, 215] on input "*" at bounding box center [1440, 213] width 47 height 19
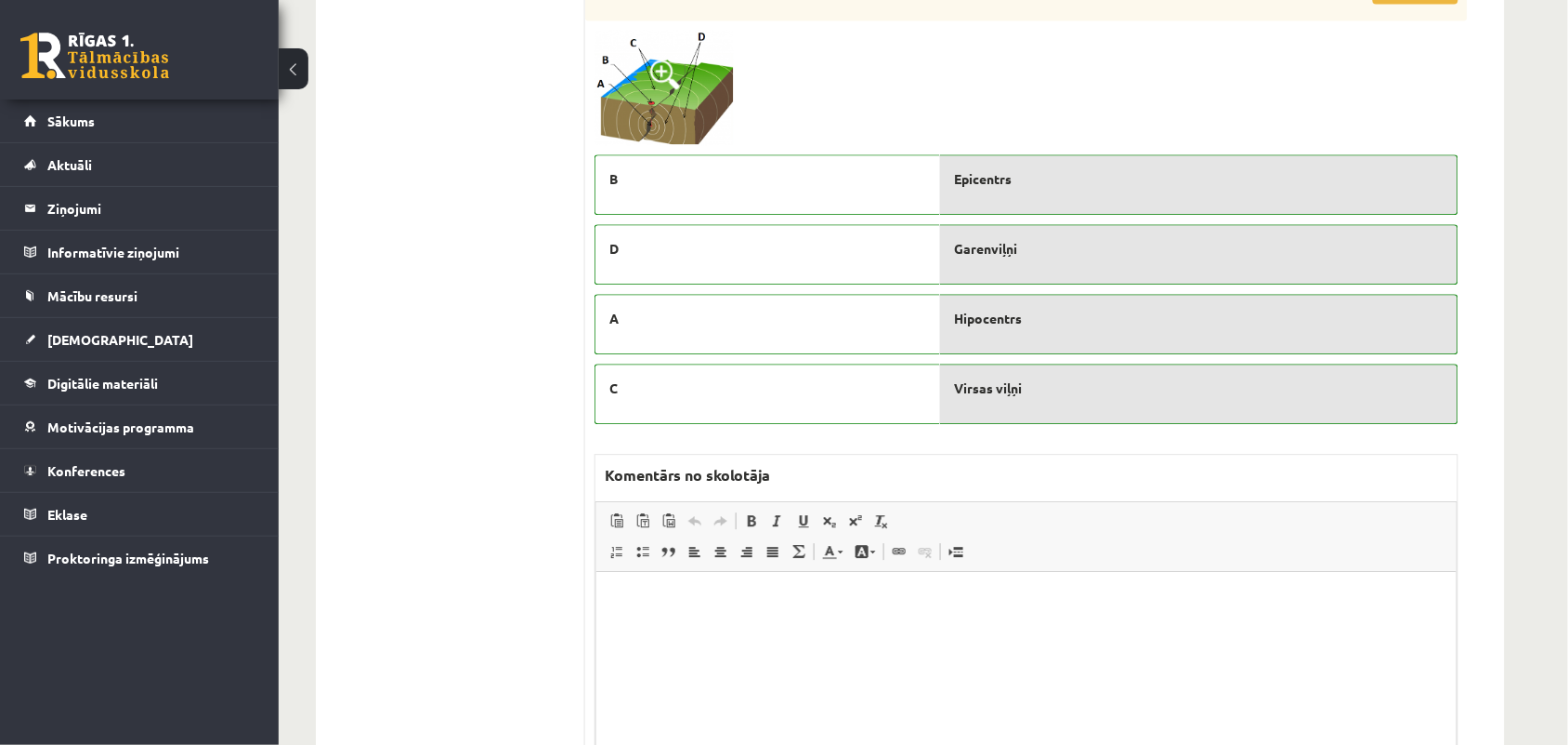
scroll to position [2905, 0]
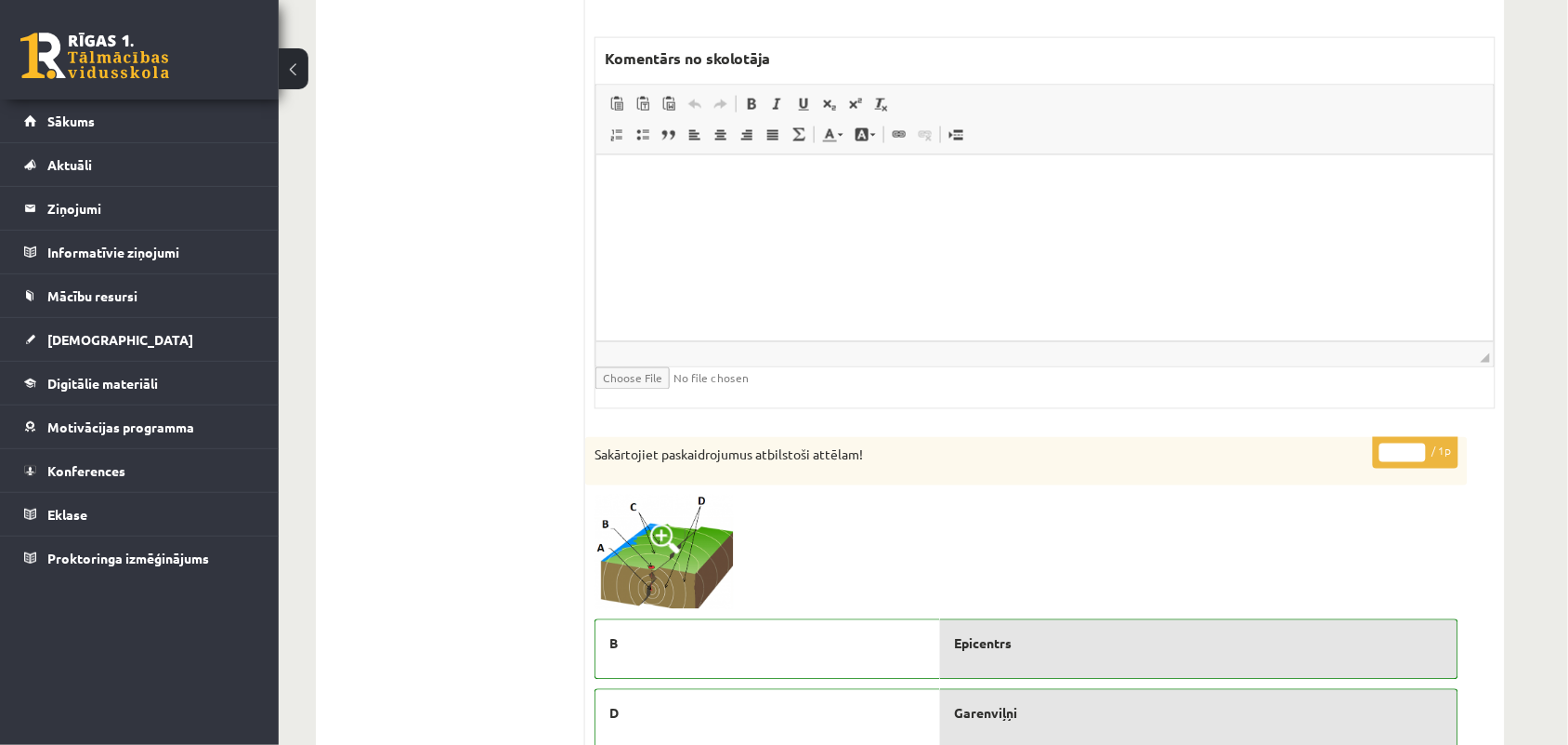
type input "*"
click at [1418, 458] on input "*" at bounding box center [1403, 453] width 47 height 19
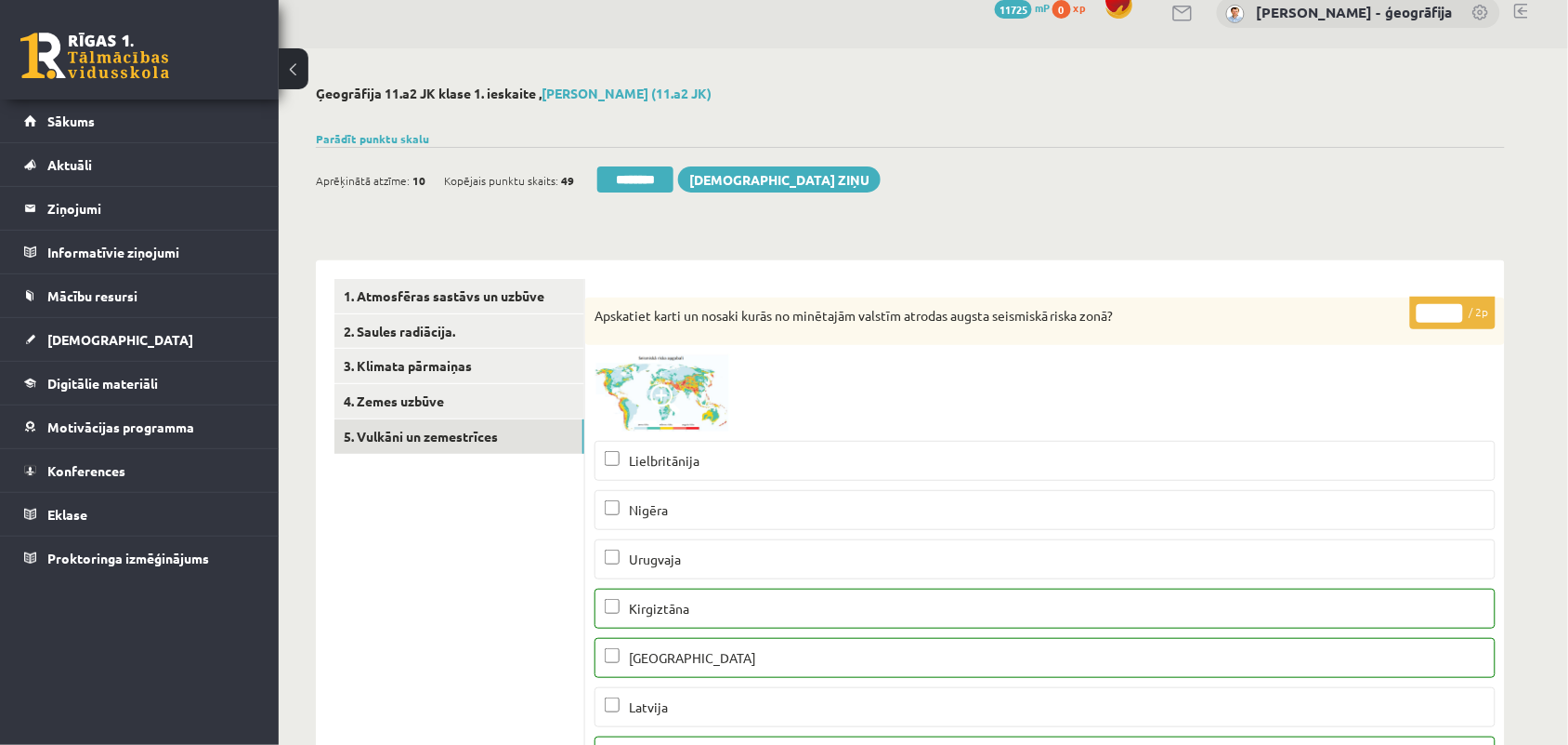
scroll to position [0, 0]
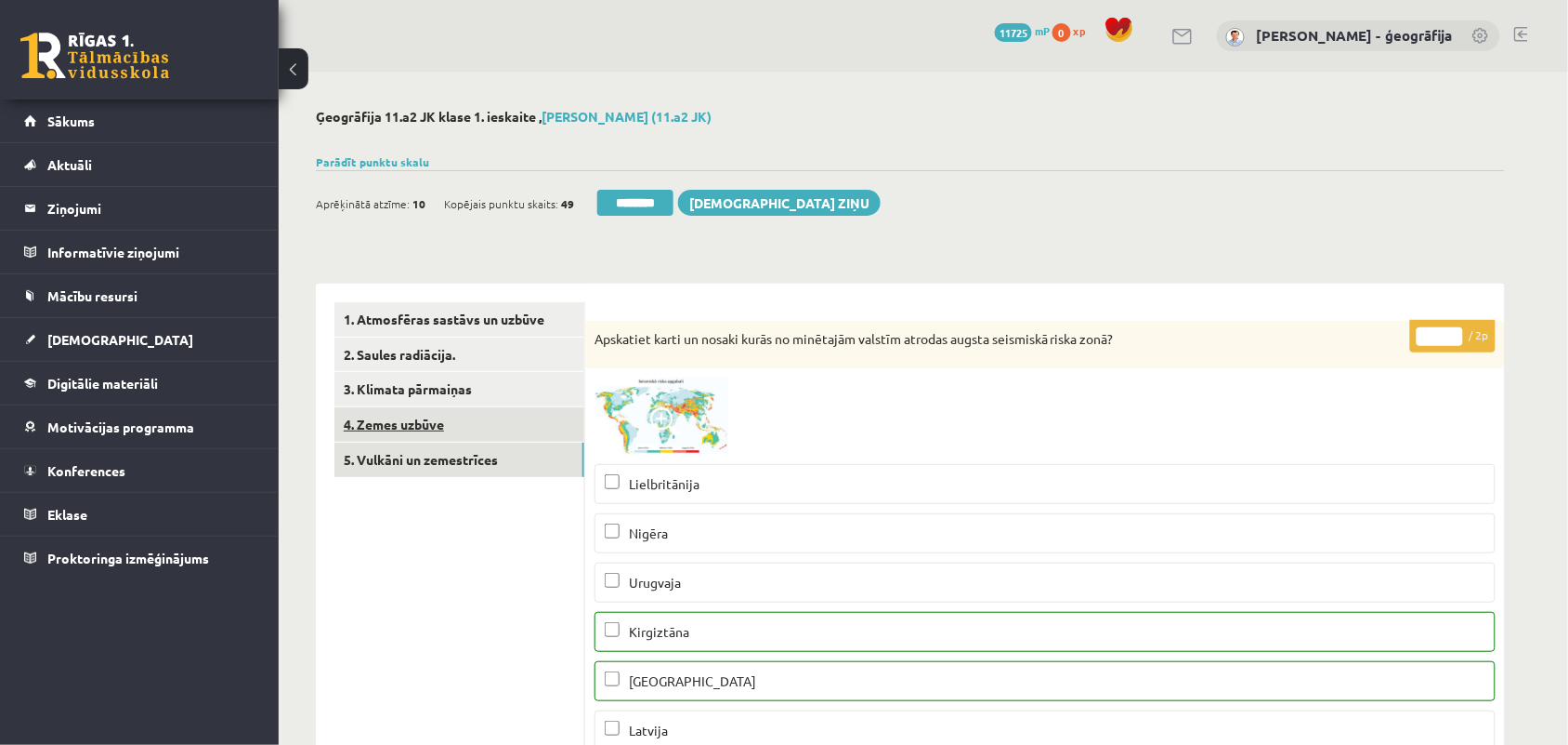
click at [413, 428] on link "4. Zemes uzbūve" at bounding box center [459, 424] width 250 height 34
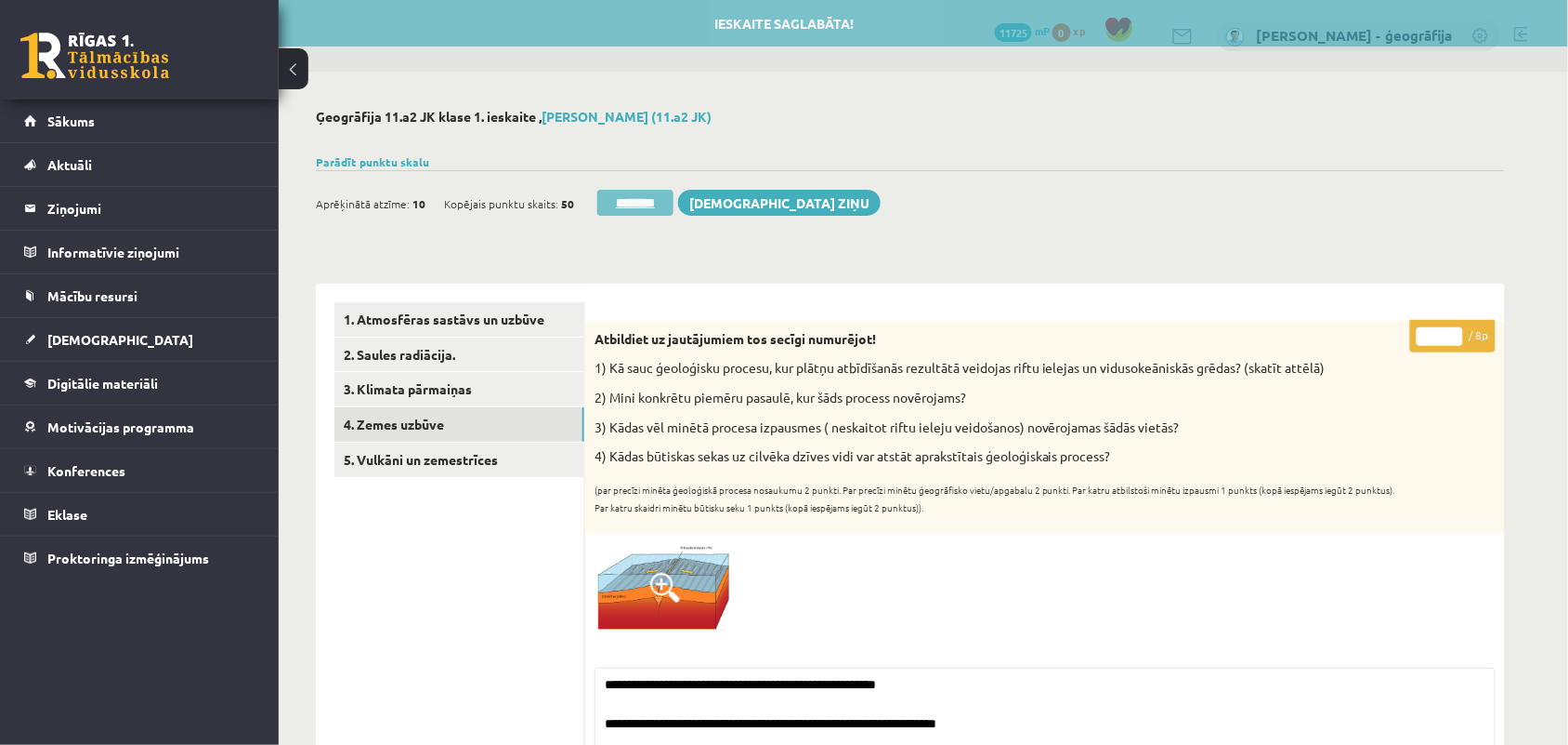
click at [632, 201] on input "********" at bounding box center [635, 202] width 76 height 26
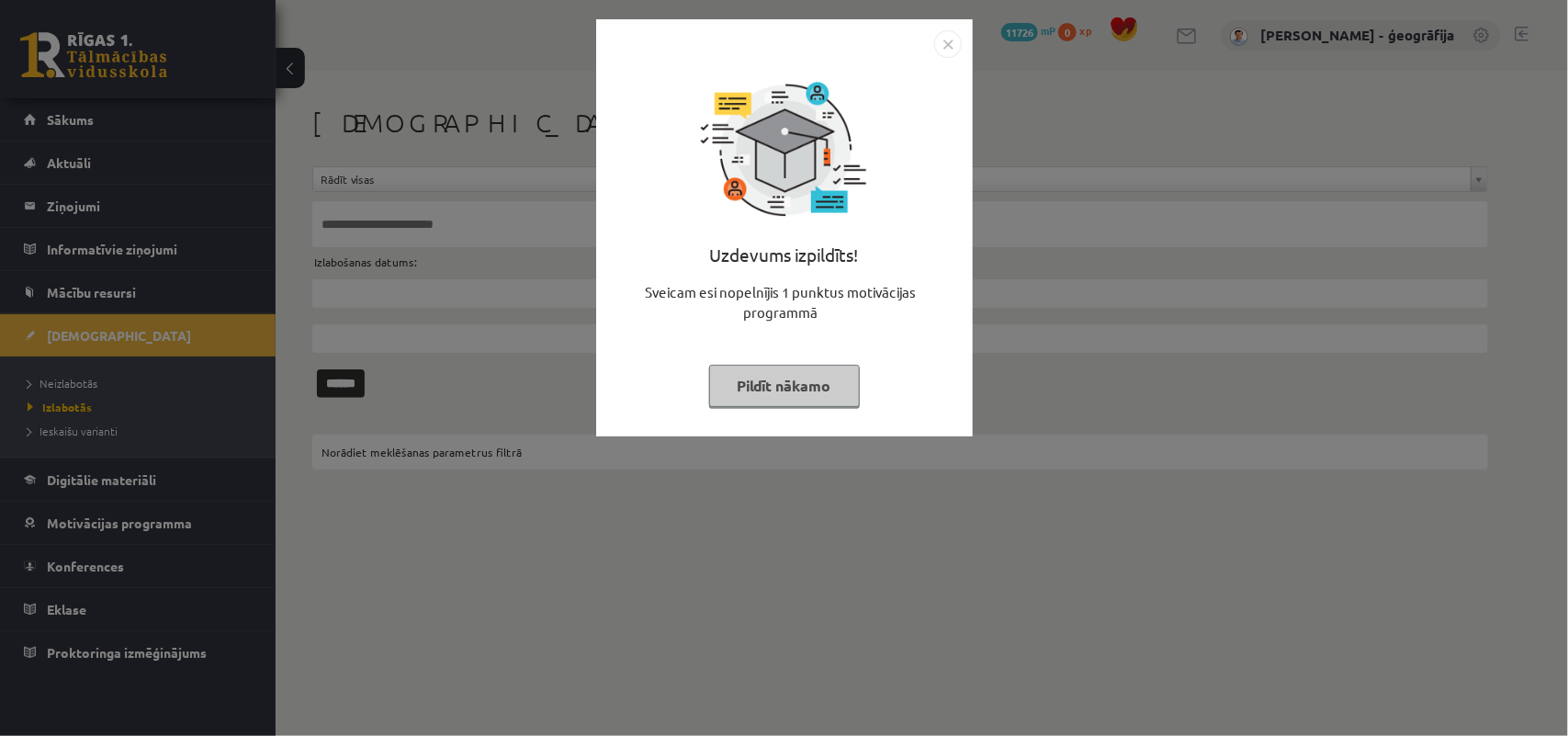
click at [783, 396] on button "Pildīt nākamo" at bounding box center [784, 385] width 150 height 42
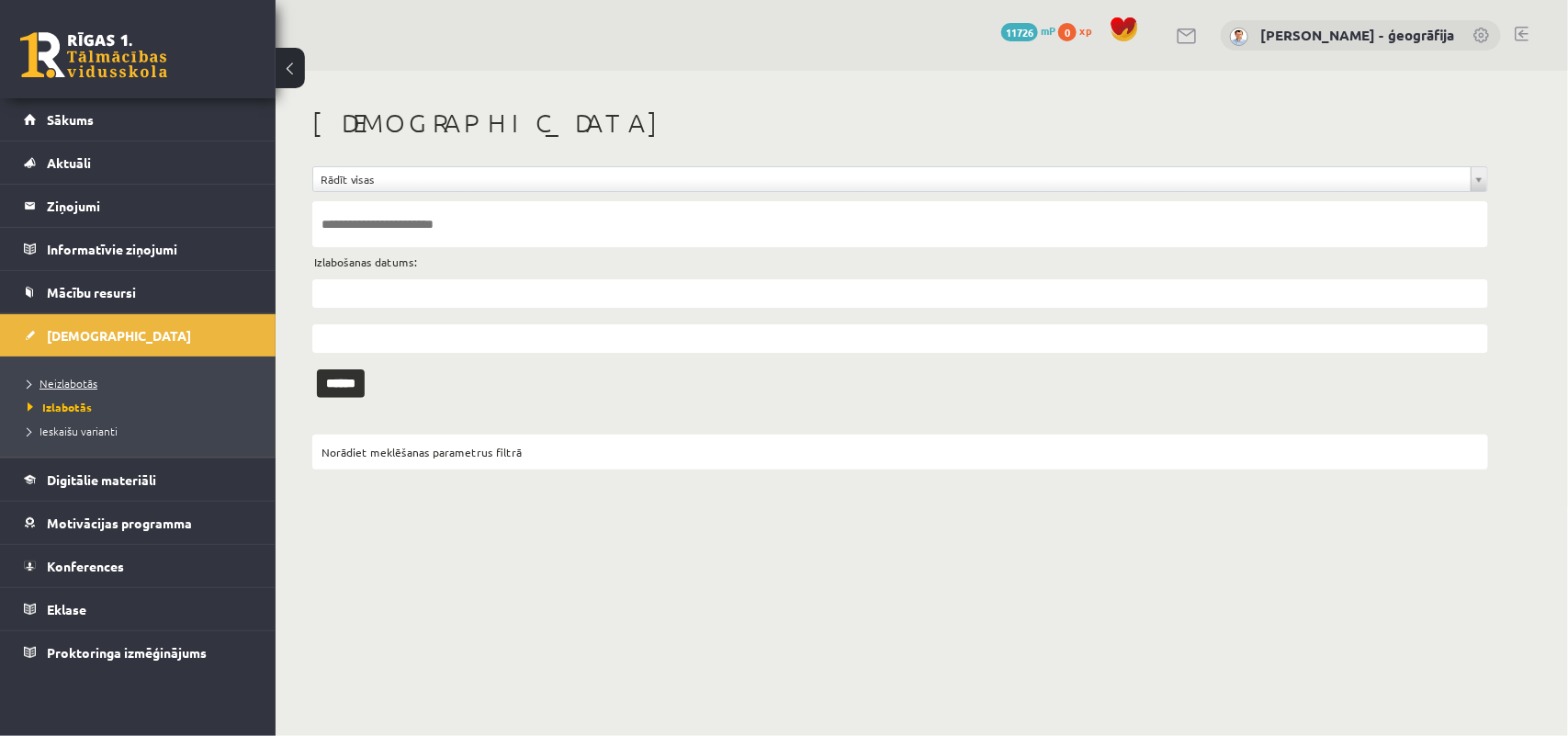
click at [76, 384] on span "Neizlabotās" at bounding box center [62, 383] width 69 height 15
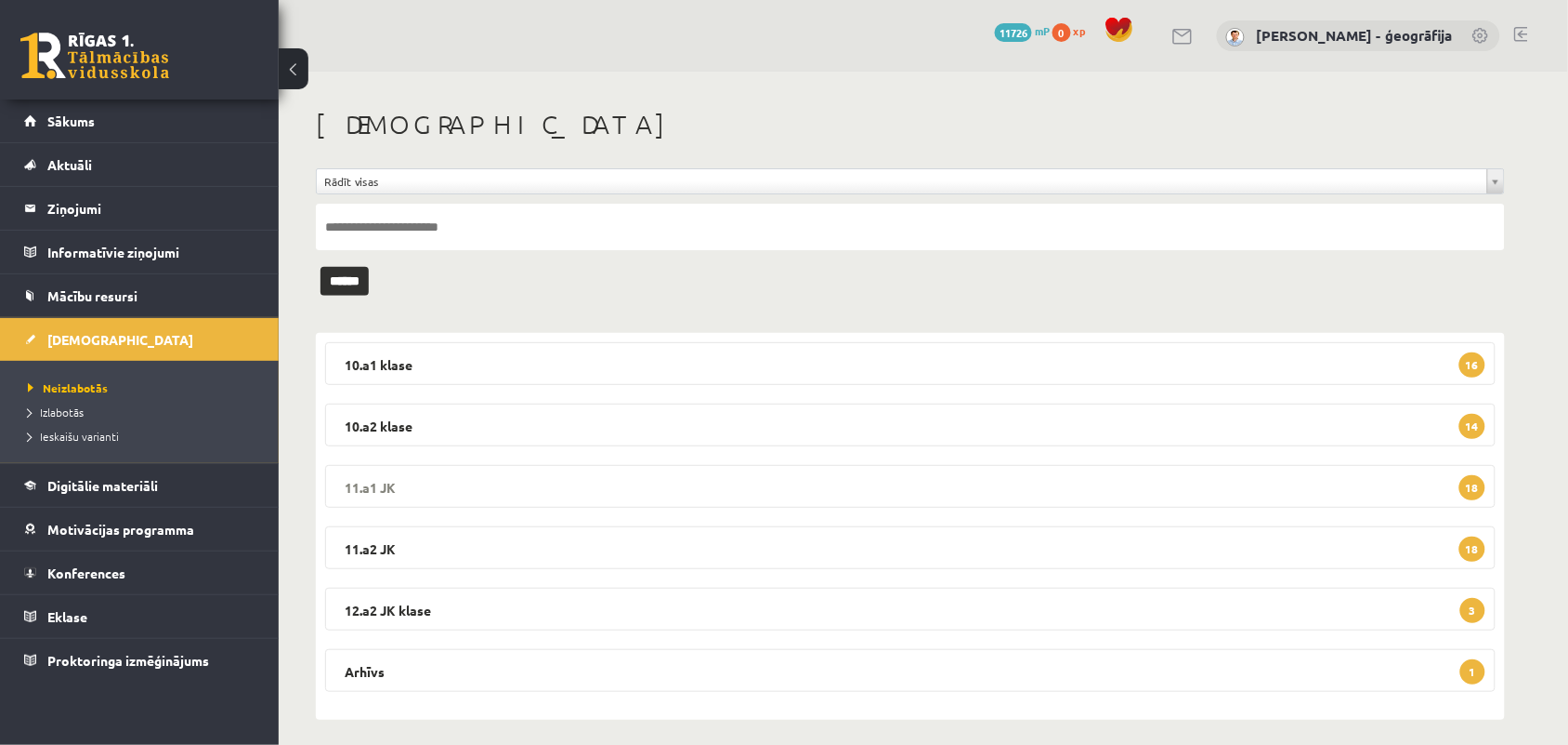
click at [470, 488] on legend "11.a1 JK 18" at bounding box center [910, 486] width 1171 height 43
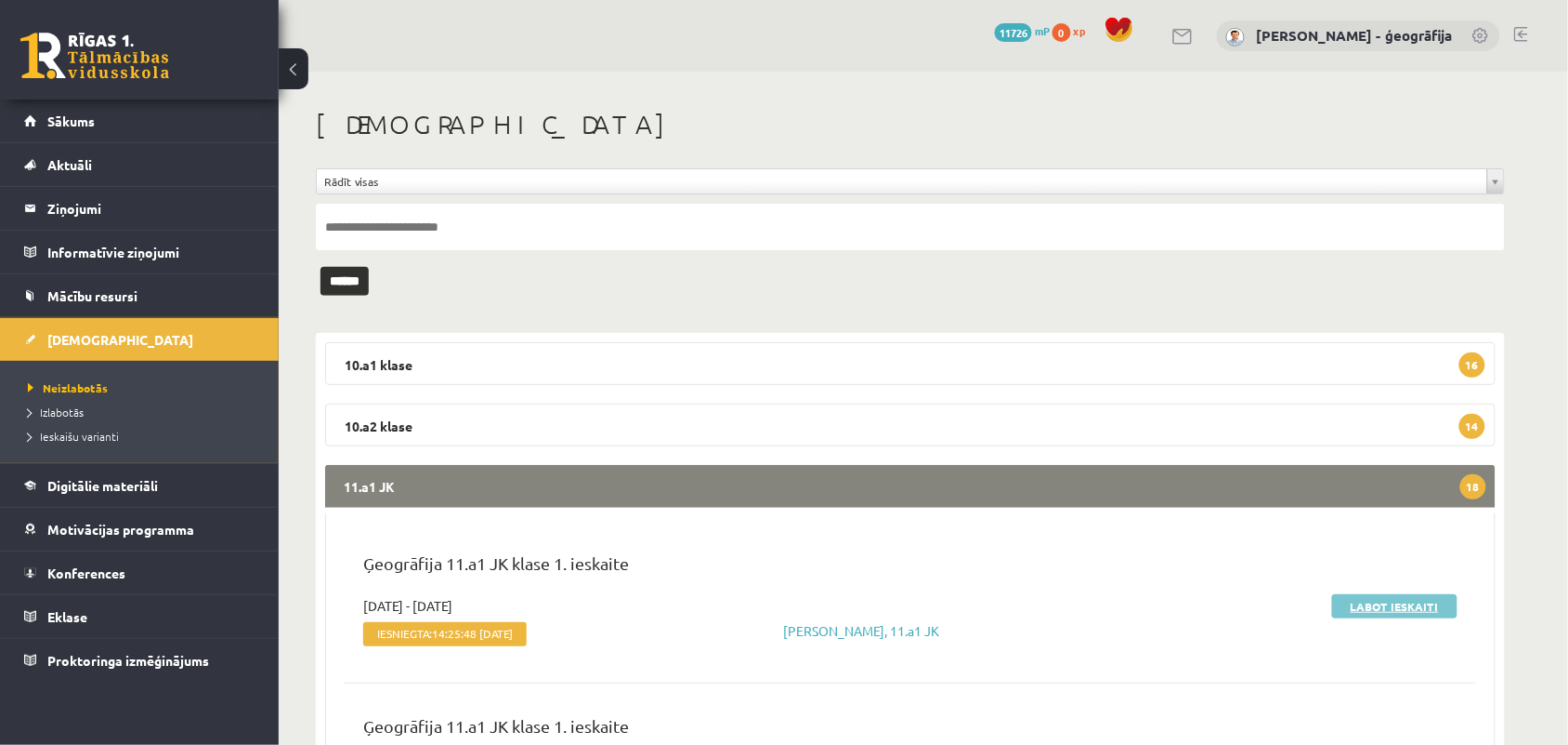
click at [1370, 601] on link "Labot ieskaiti" at bounding box center [1395, 605] width 125 height 24
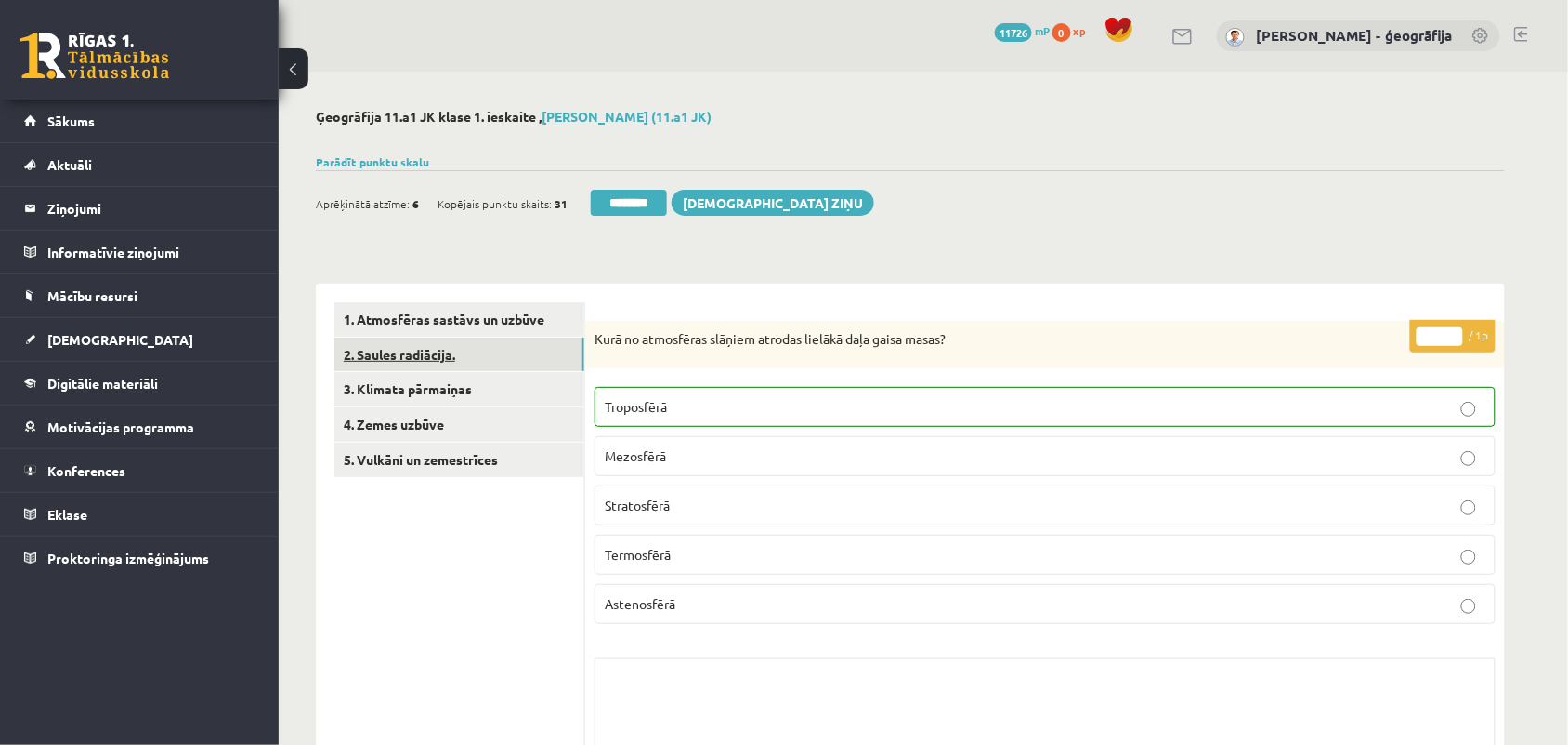
click at [408, 359] on link "2. Saules radiācija." at bounding box center [459, 354] width 250 height 34
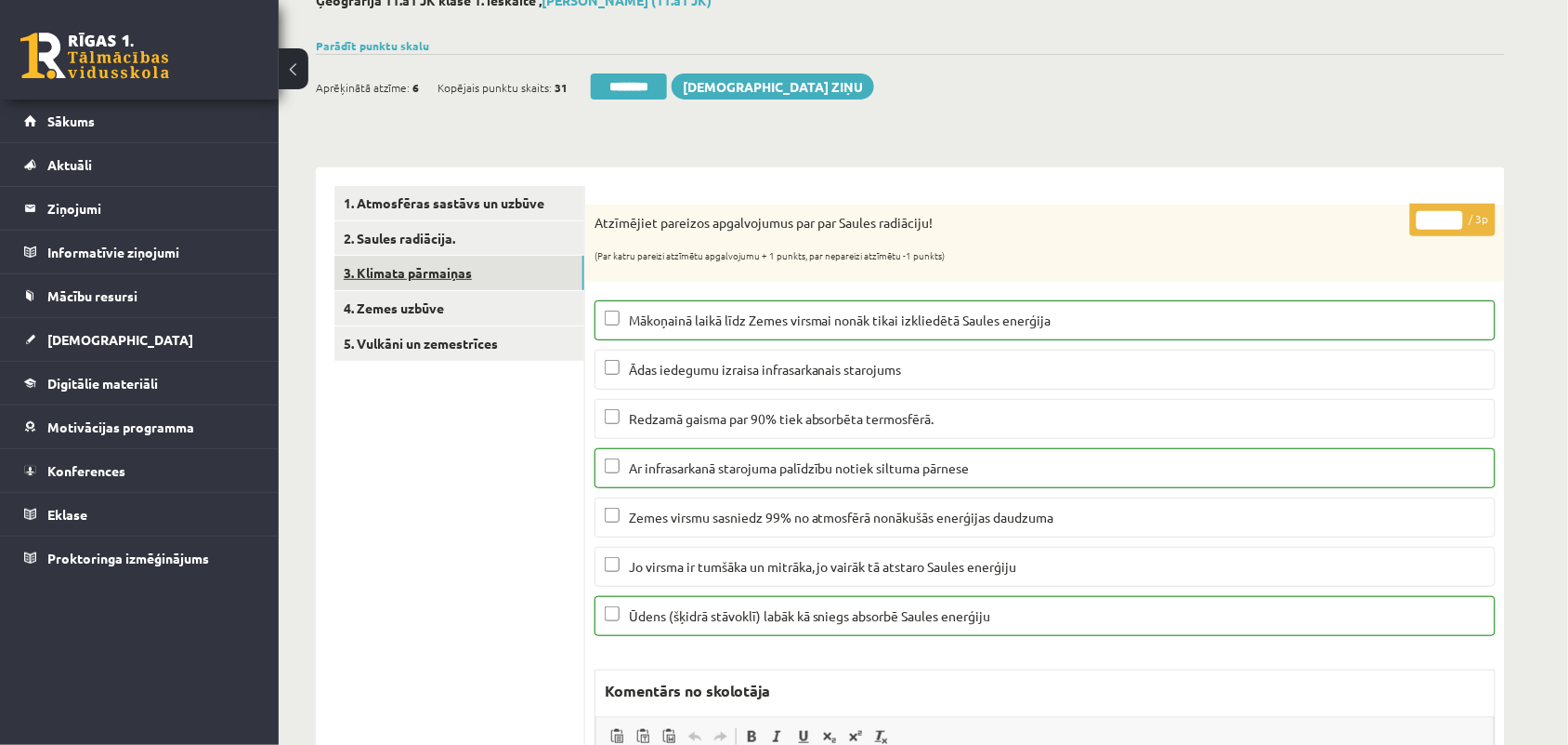
click at [388, 272] on link "3. Klimata pārmaiņas" at bounding box center [459, 273] width 250 height 34
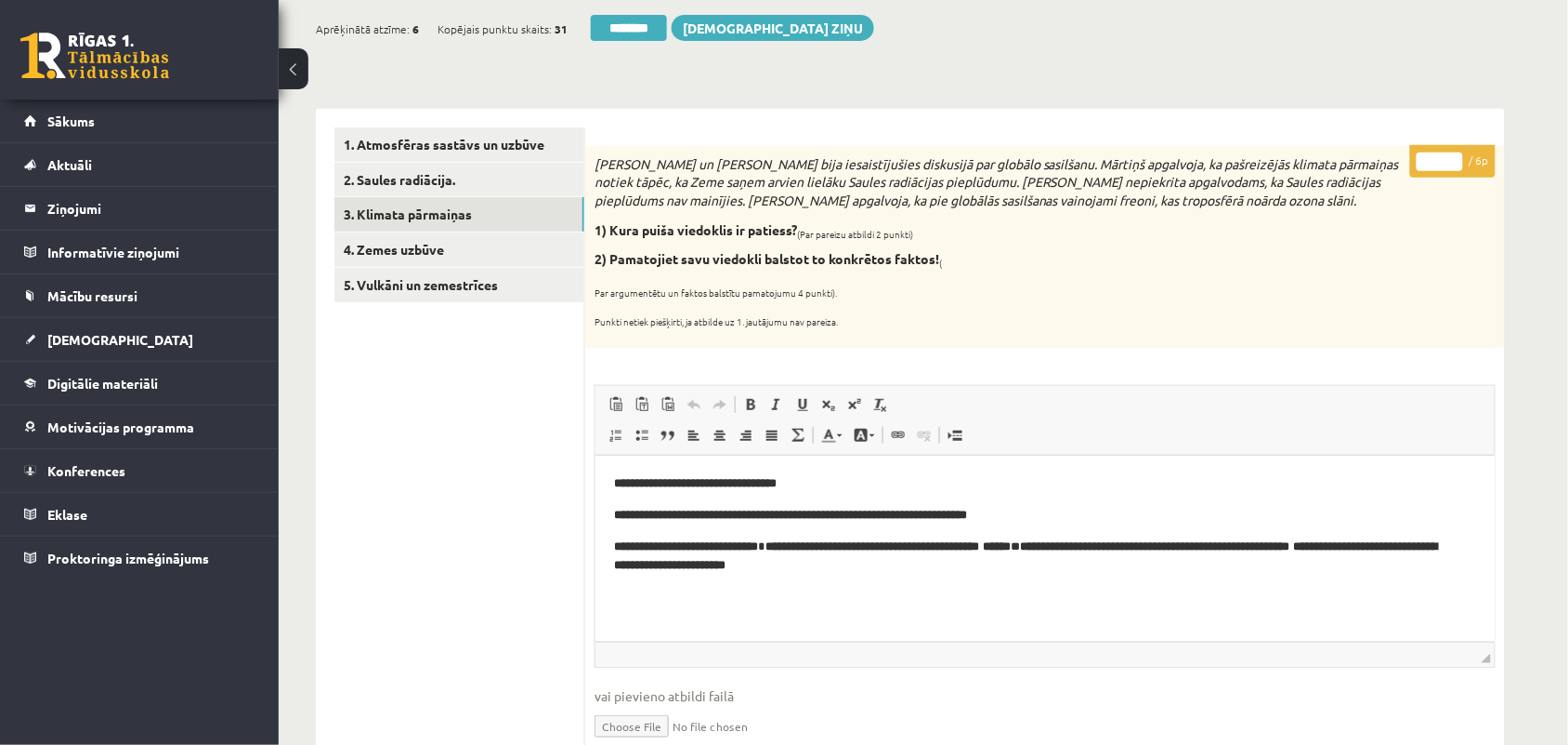
scroll to position [233, 0]
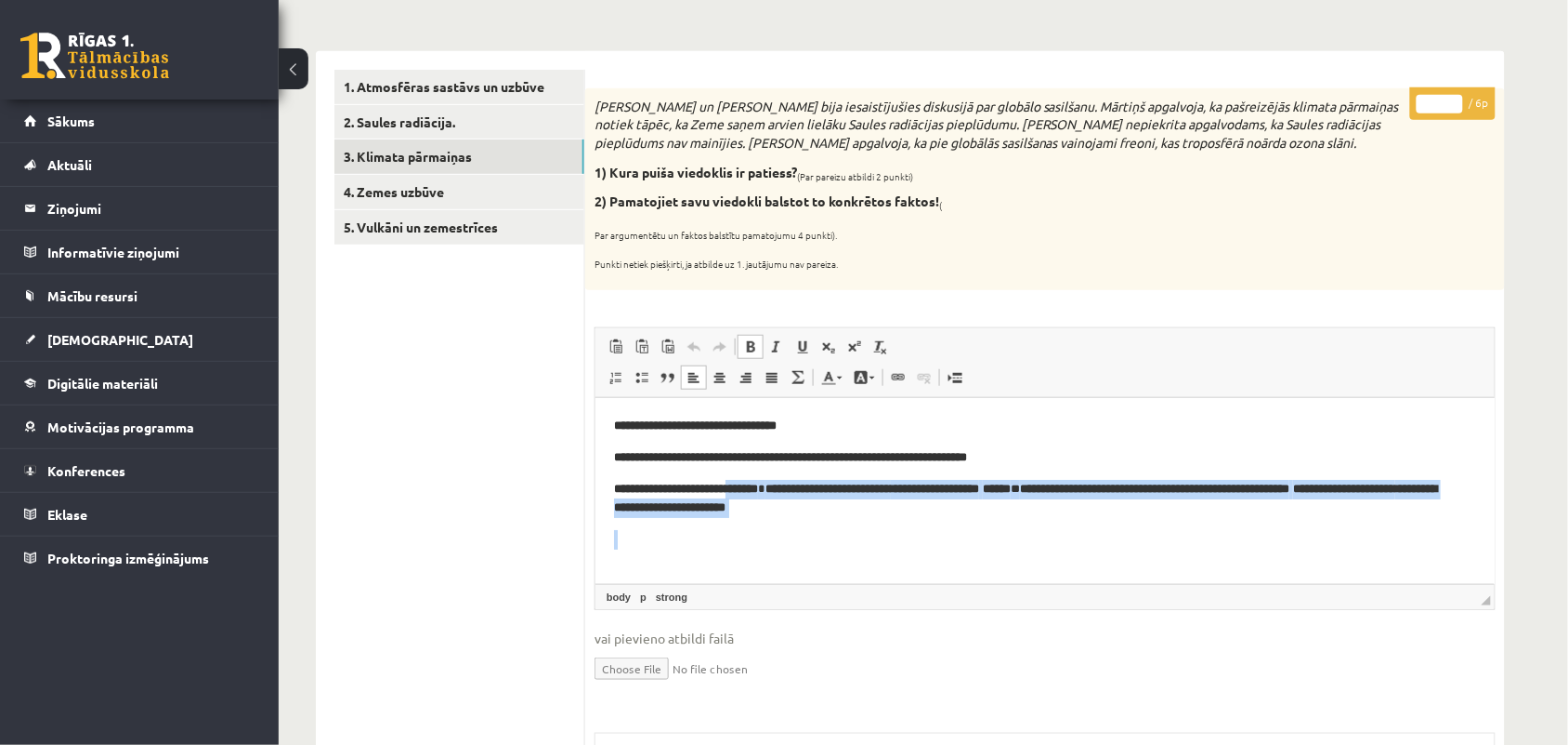
drag, startPoint x: 762, startPoint y: 489, endPoint x: 1076, endPoint y: 531, distance: 316.8
click at [1076, 531] on body "**********" at bounding box center [1045, 497] width 862 height 164
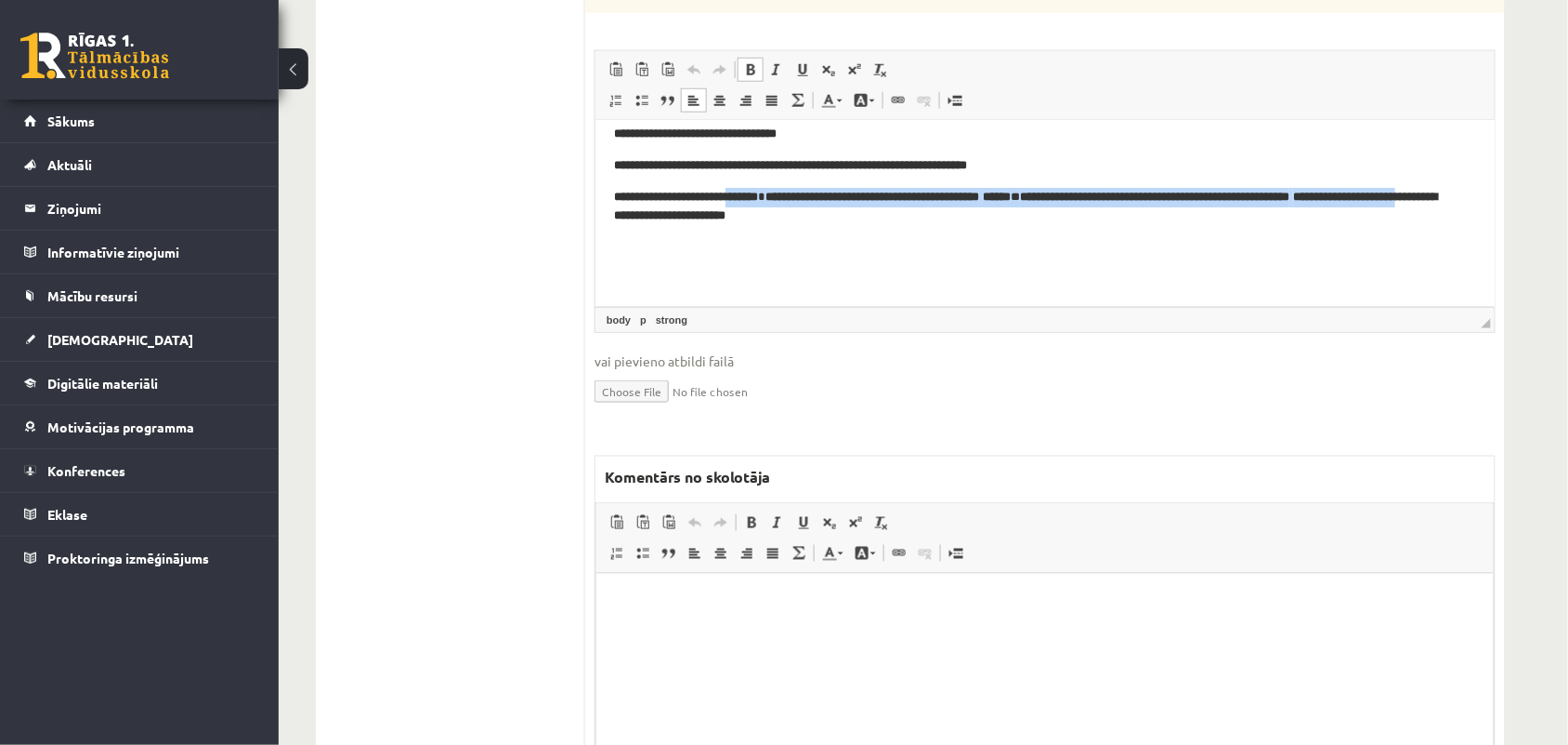
scroll to position [581, 0]
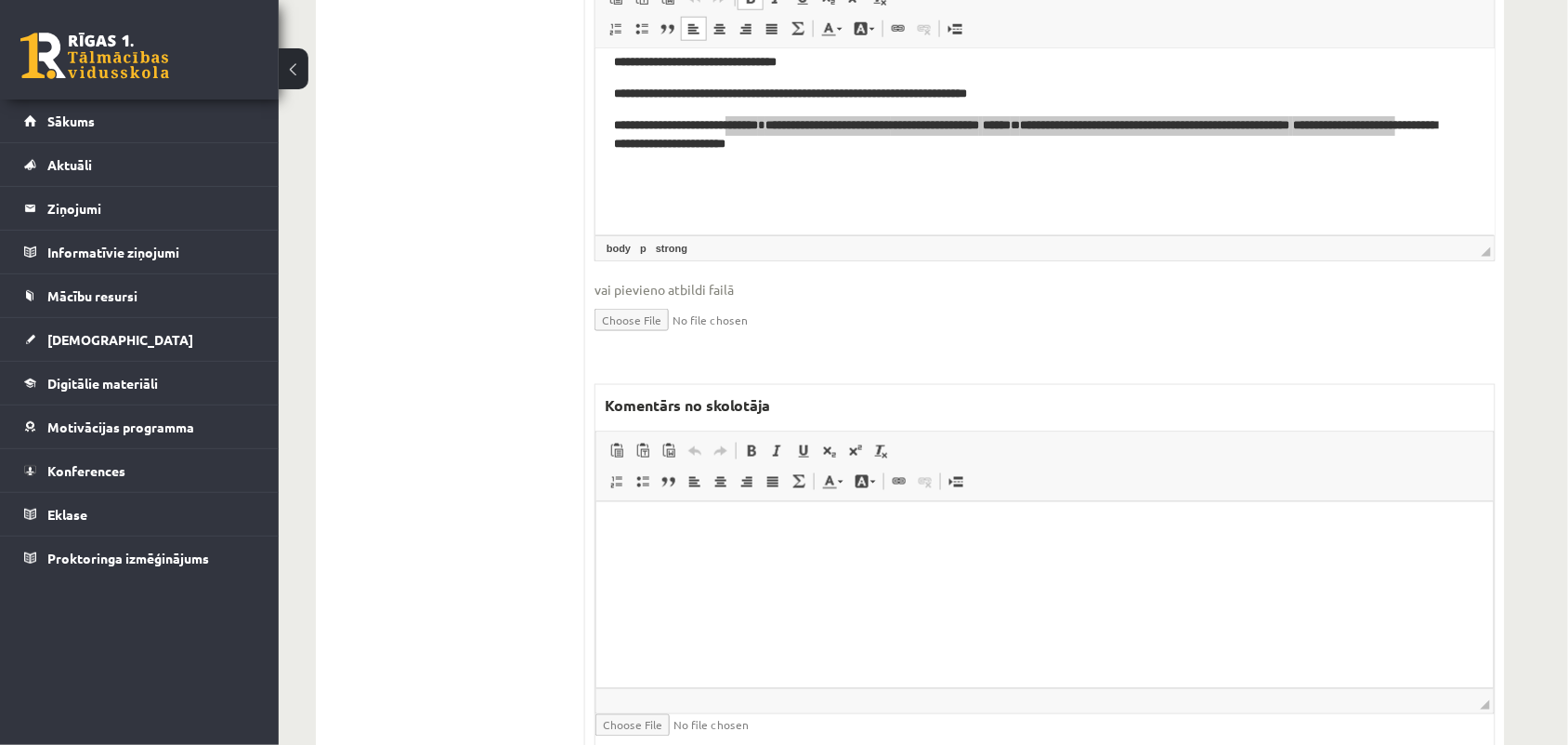
click at [721, 555] on html at bounding box center [1044, 529] width 897 height 57
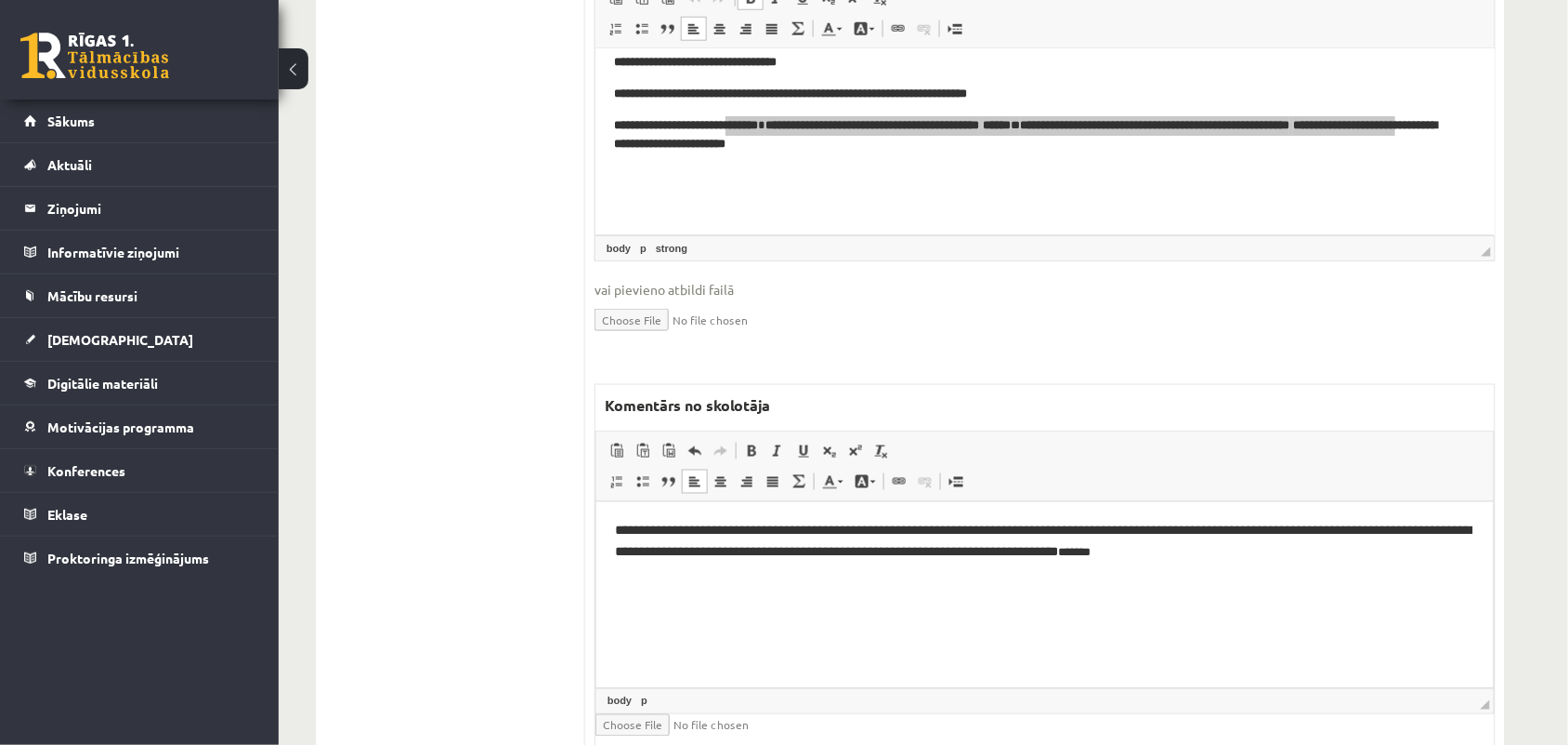
scroll to position [233, 0]
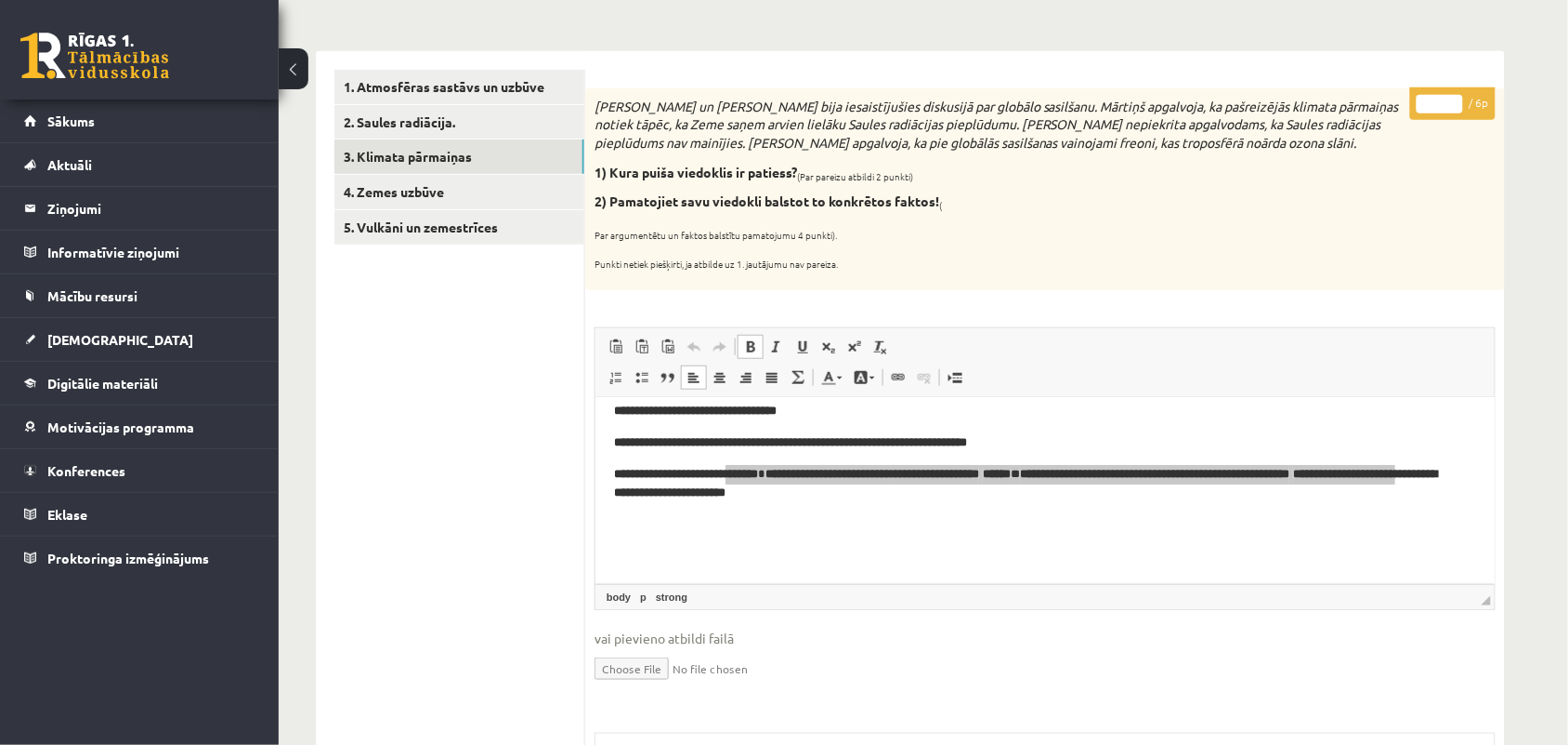
click at [1455, 105] on input "*" at bounding box center [1440, 105] width 47 height 19
click at [1456, 101] on input "*" at bounding box center [1440, 105] width 47 height 19
type input "*"
click at [1456, 101] on input "*" at bounding box center [1440, 105] width 47 height 19
click at [409, 183] on link "4. Zemes uzbūve" at bounding box center [459, 192] width 250 height 34
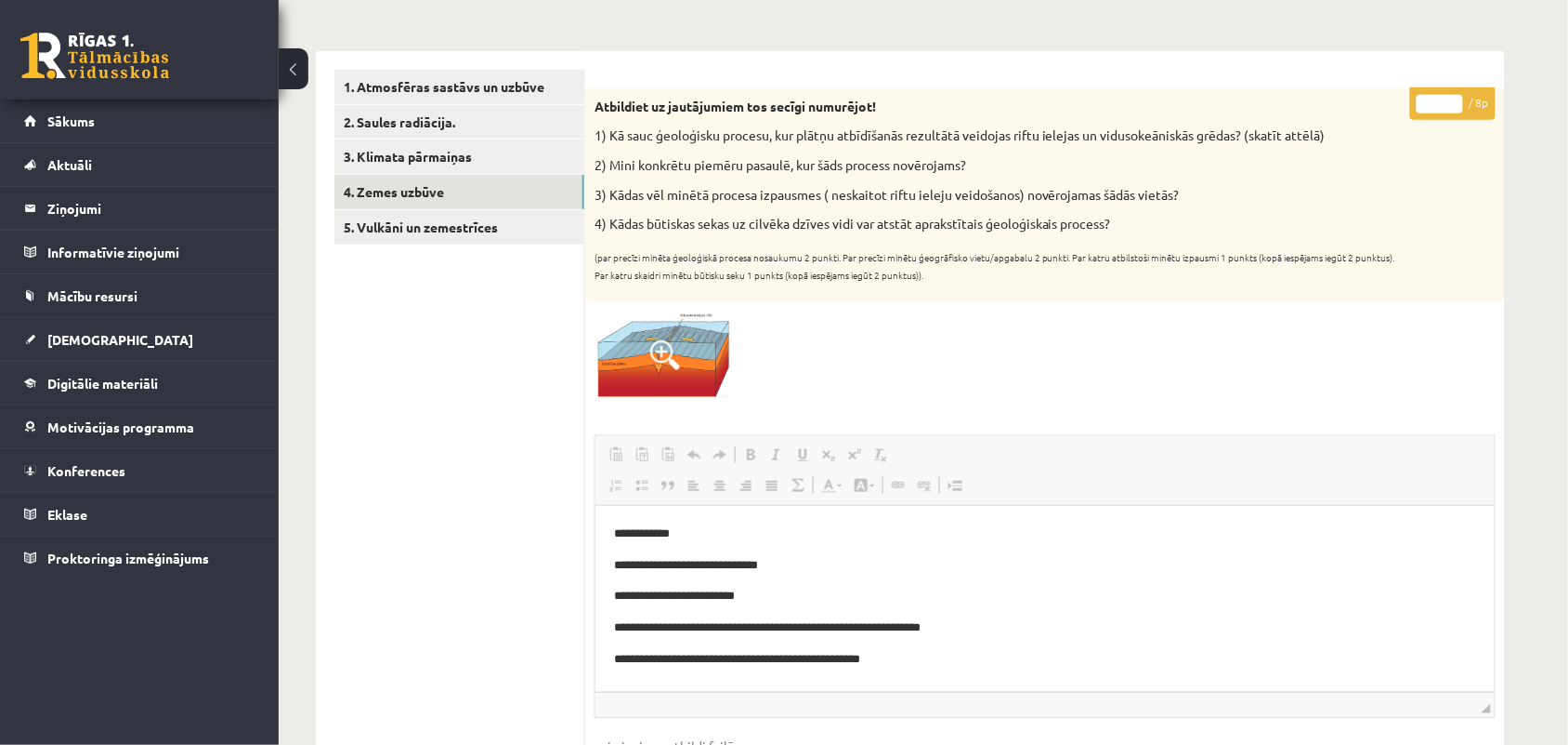
scroll to position [0, 0]
drag, startPoint x: 712, startPoint y: 596, endPoint x: 753, endPoint y: 592, distance: 41.2
click at [753, 592] on p "**********" at bounding box center [1045, 595] width 862 height 20
click at [779, 592] on p "**********" at bounding box center [1045, 595] width 862 height 20
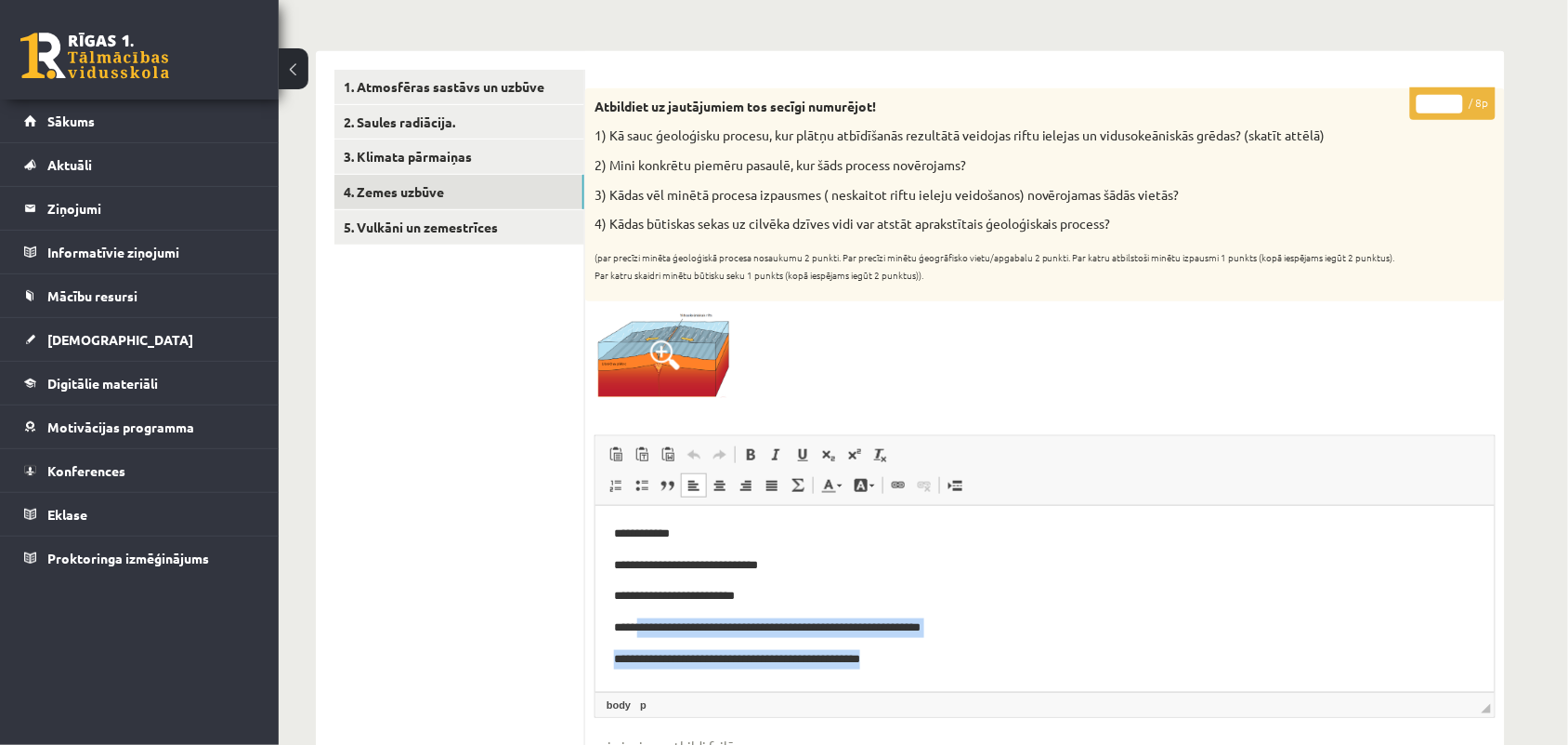
drag, startPoint x: 644, startPoint y: 631, endPoint x: 969, endPoint y: 639, distance: 325.1
click at [969, 639] on body "**********" at bounding box center [1045, 596] width 862 height 144
click at [925, 667] on p "**********" at bounding box center [1045, 659] width 862 height 20
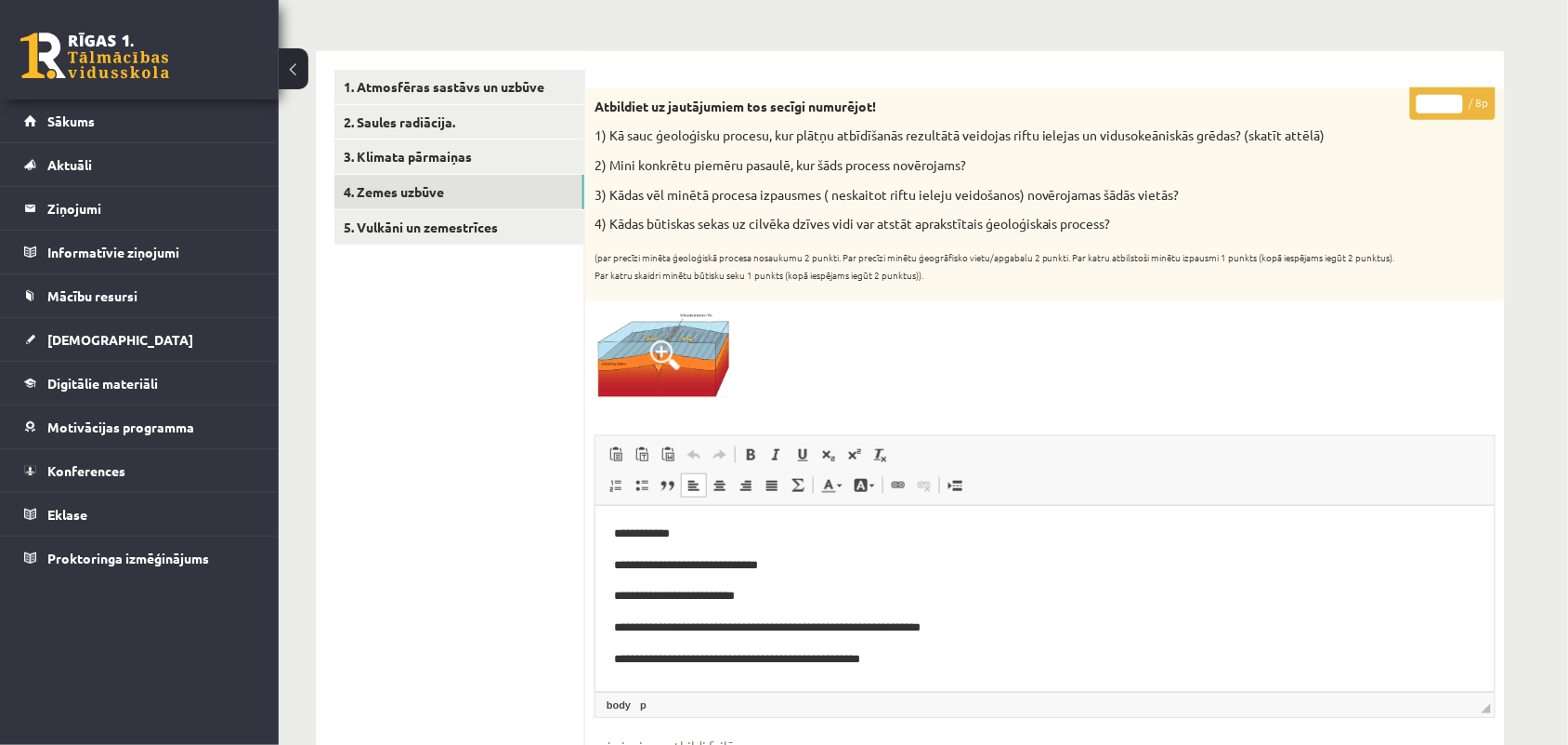
type input "*"
click at [1450, 98] on input "*" at bounding box center [1440, 105] width 47 height 19
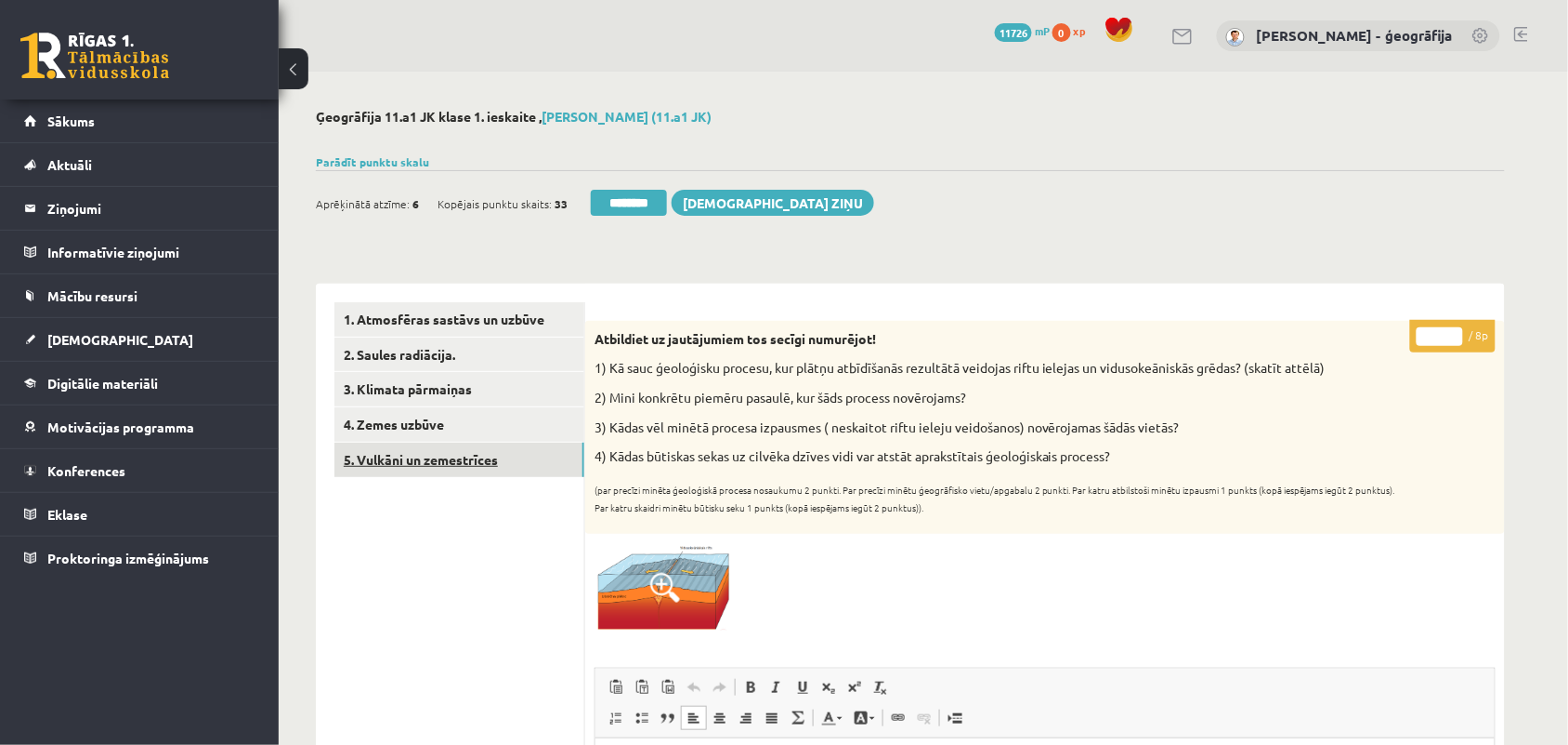
click at [447, 457] on link "5. Vulkāni un zemestrīces" at bounding box center [459, 460] width 250 height 34
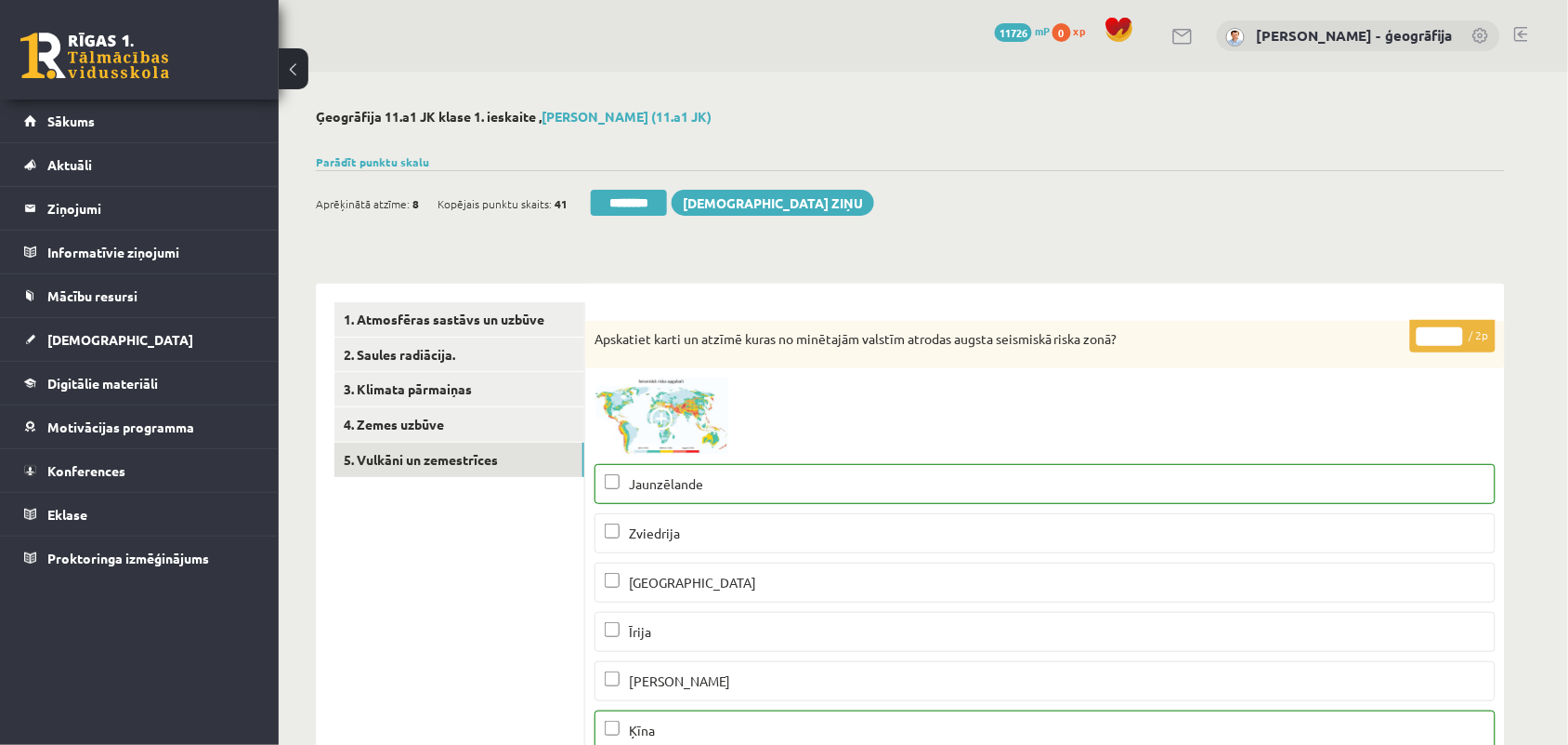
type input "*"
click at [1457, 328] on input "*" at bounding box center [1440, 336] width 47 height 19
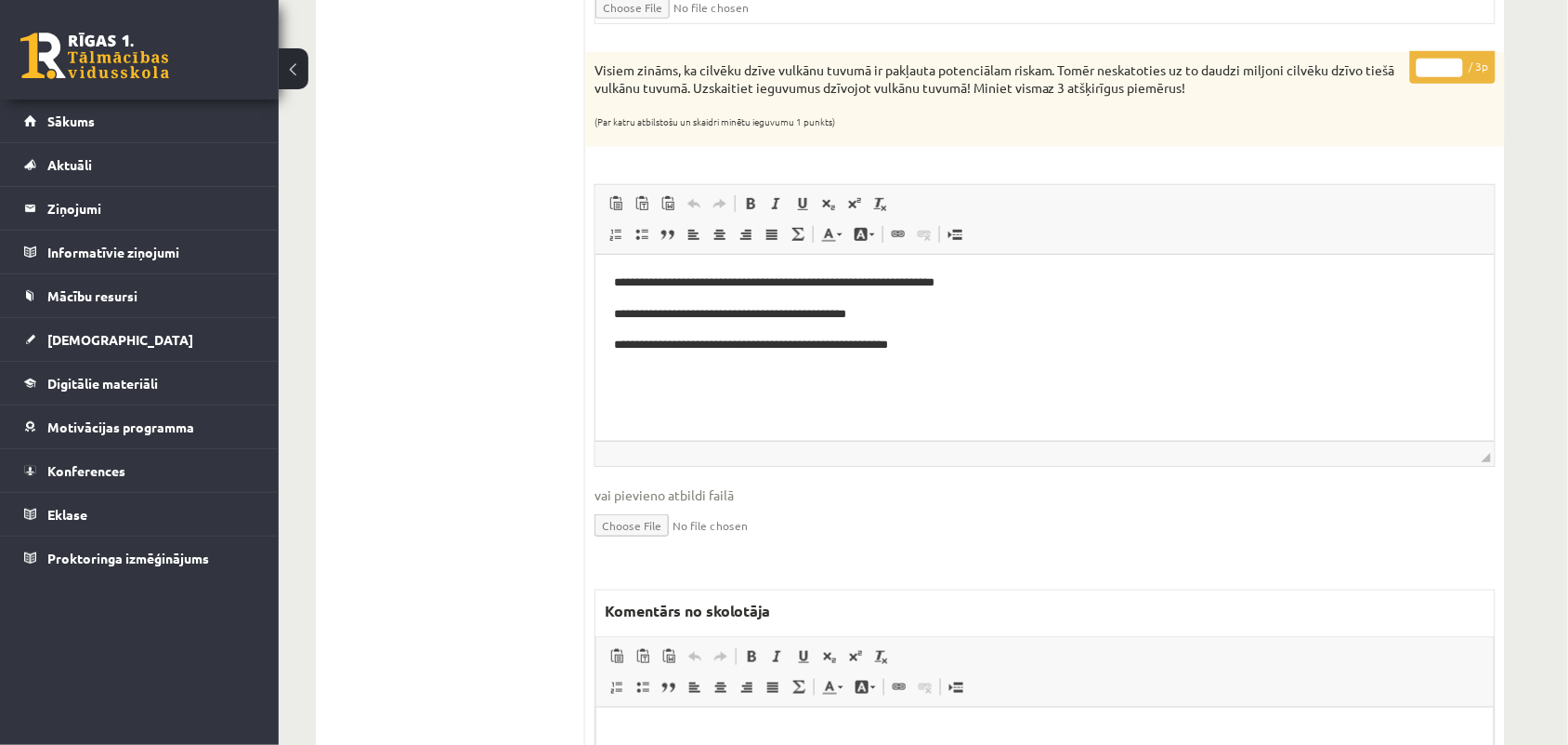
scroll to position [2207, 0]
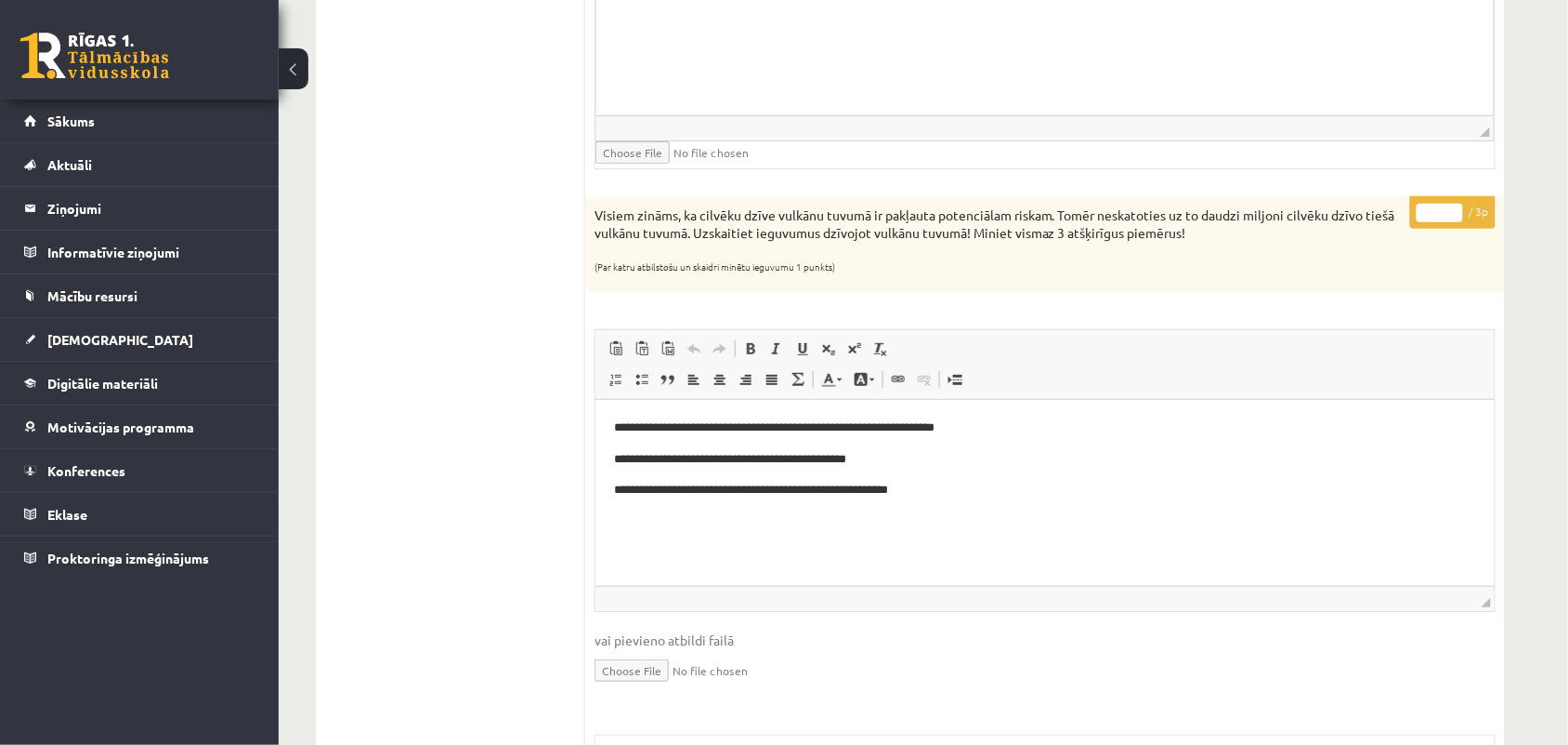
type input "*"
click at [1459, 220] on input "*" at bounding box center [1440, 213] width 47 height 19
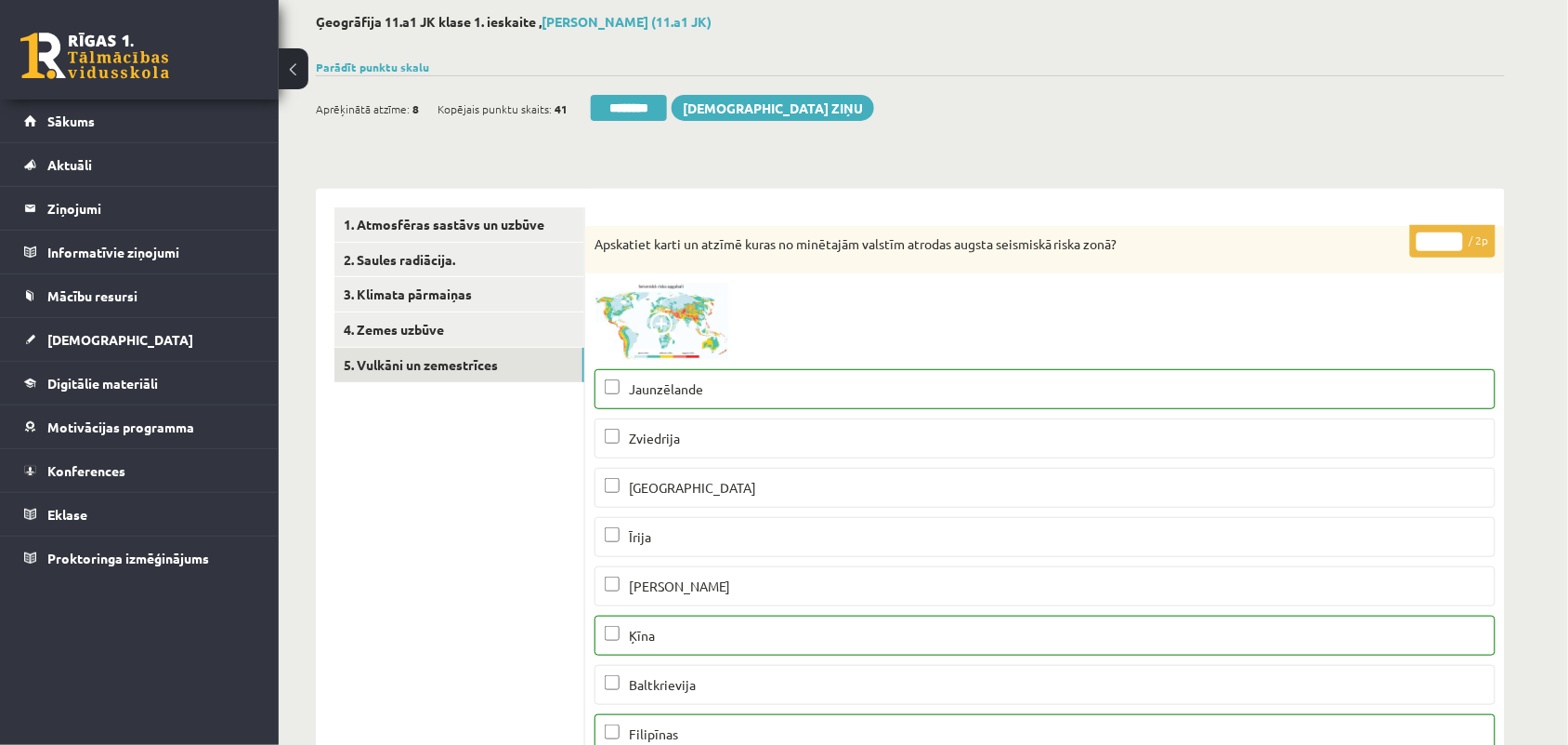
scroll to position [0, 0]
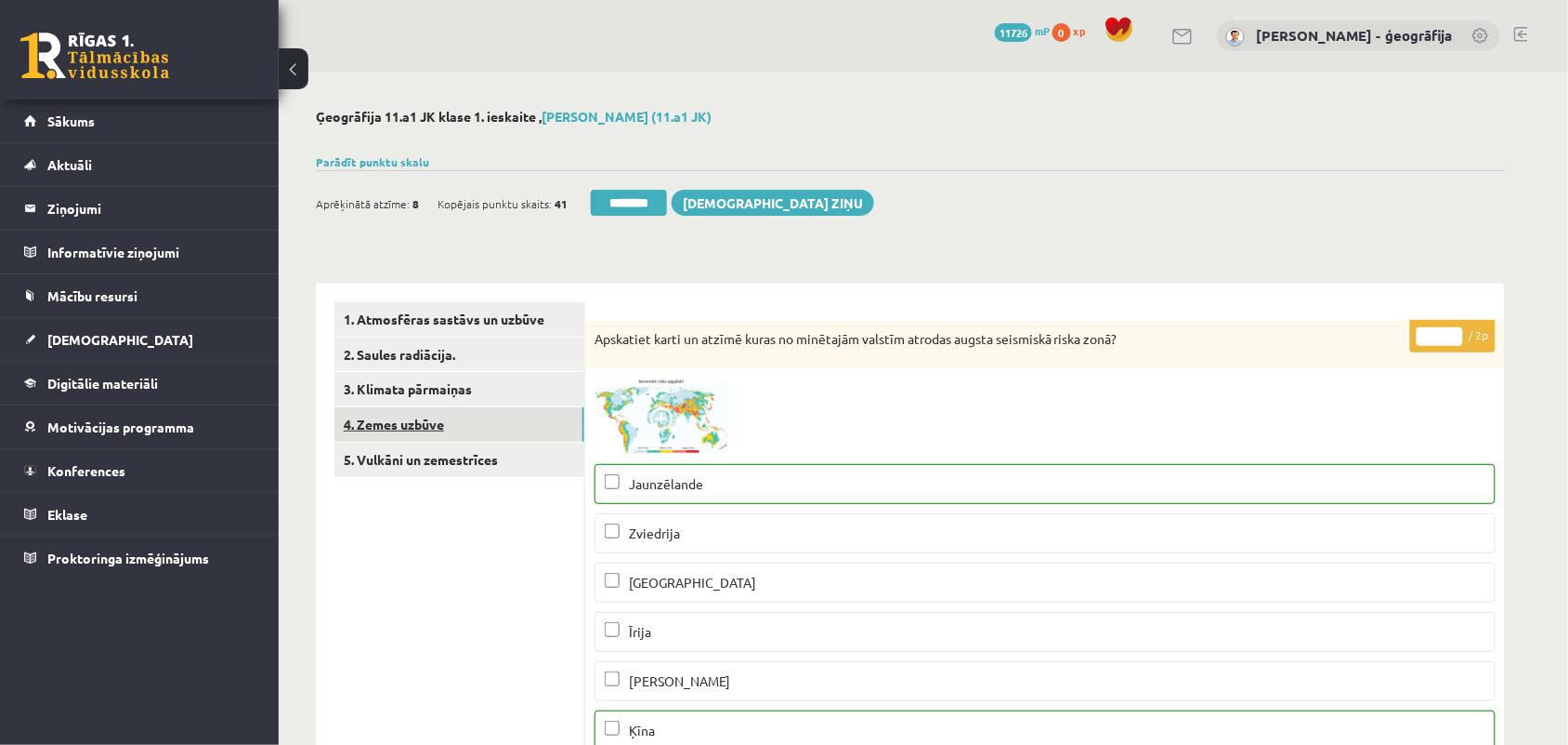
click at [406, 423] on link "4. Zemes uzbūve" at bounding box center [459, 424] width 250 height 34
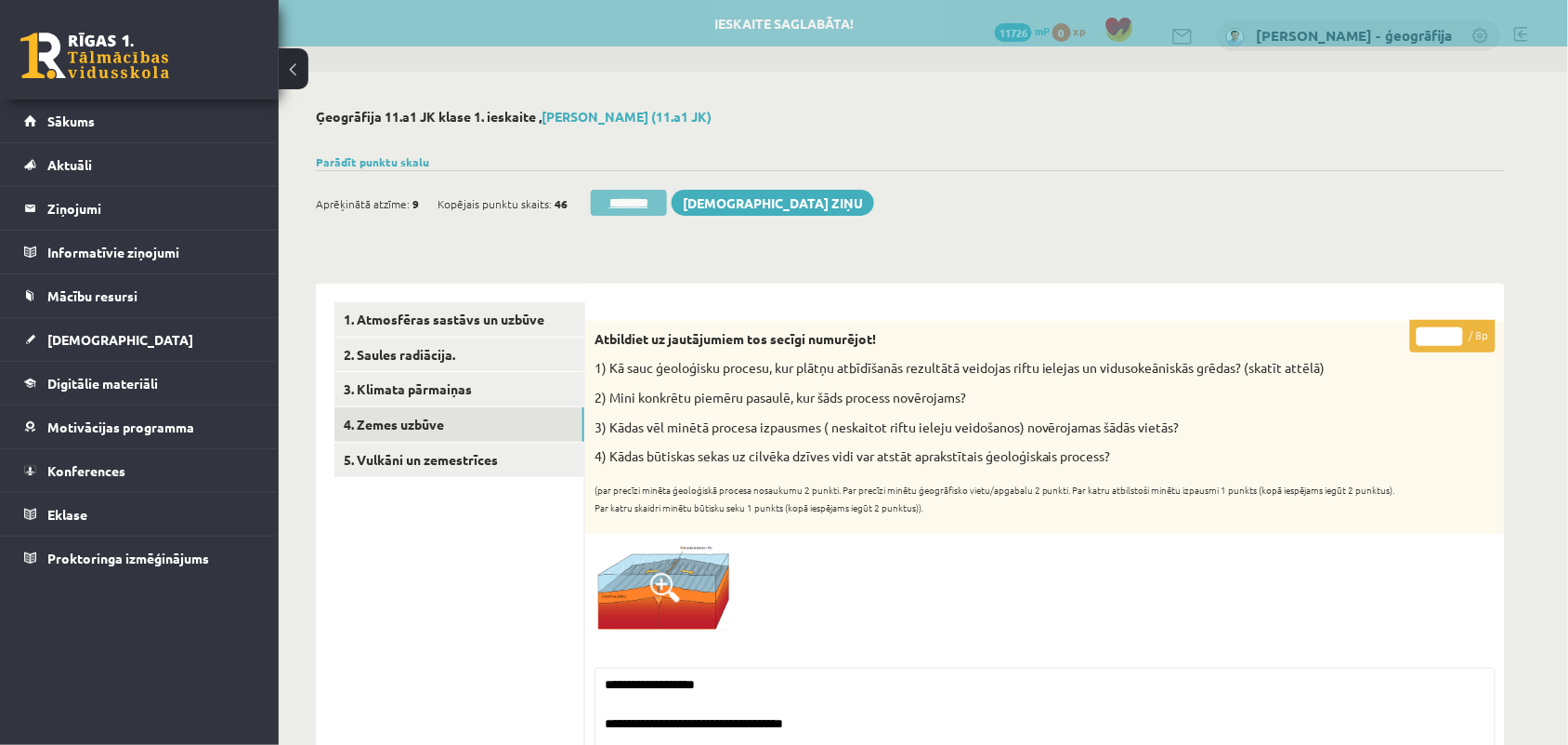
click at [616, 198] on input "********" at bounding box center [629, 202] width 76 height 26
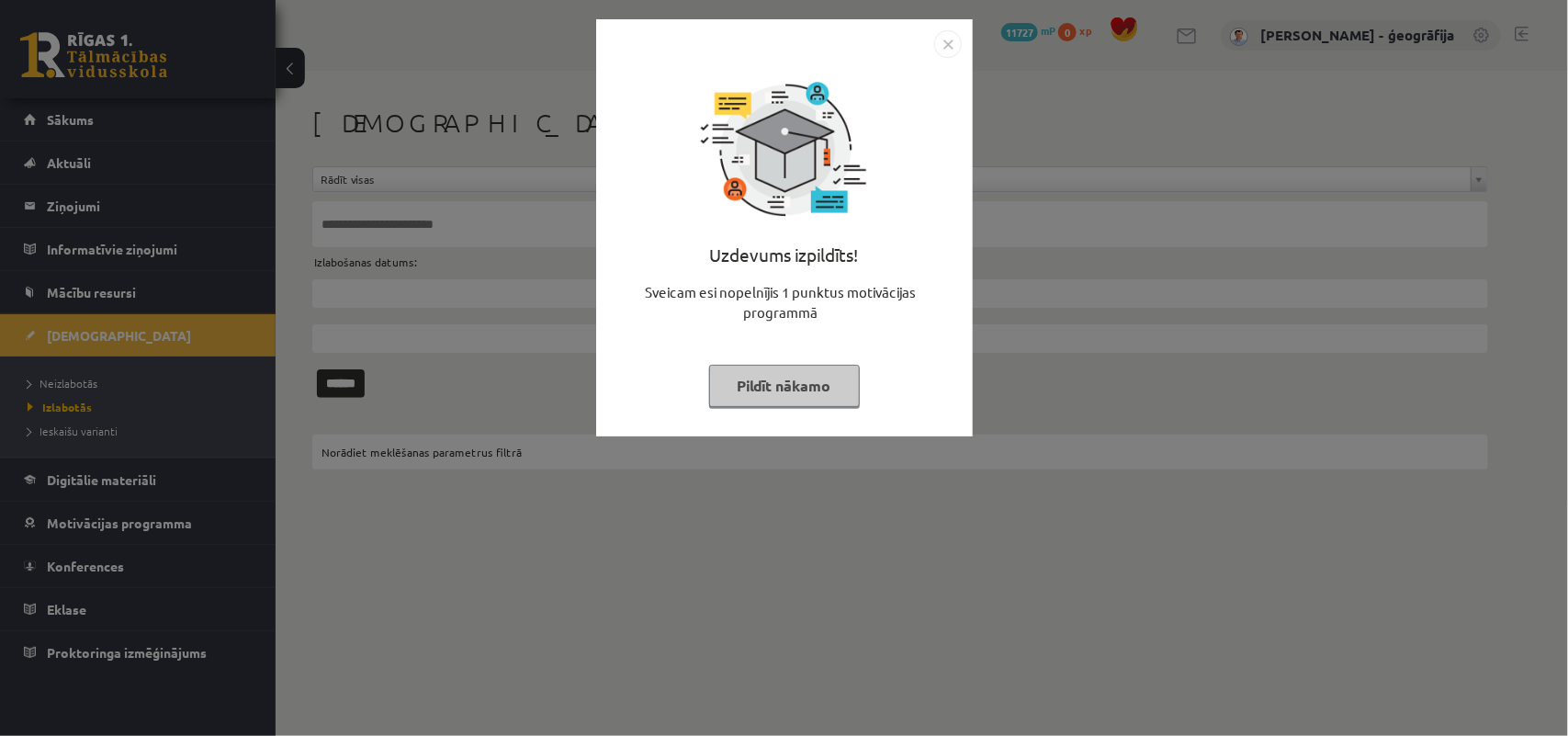
click at [756, 376] on button "Pildīt nākamo" at bounding box center [784, 385] width 150 height 42
